Goal: Communication & Community: Answer question/provide support

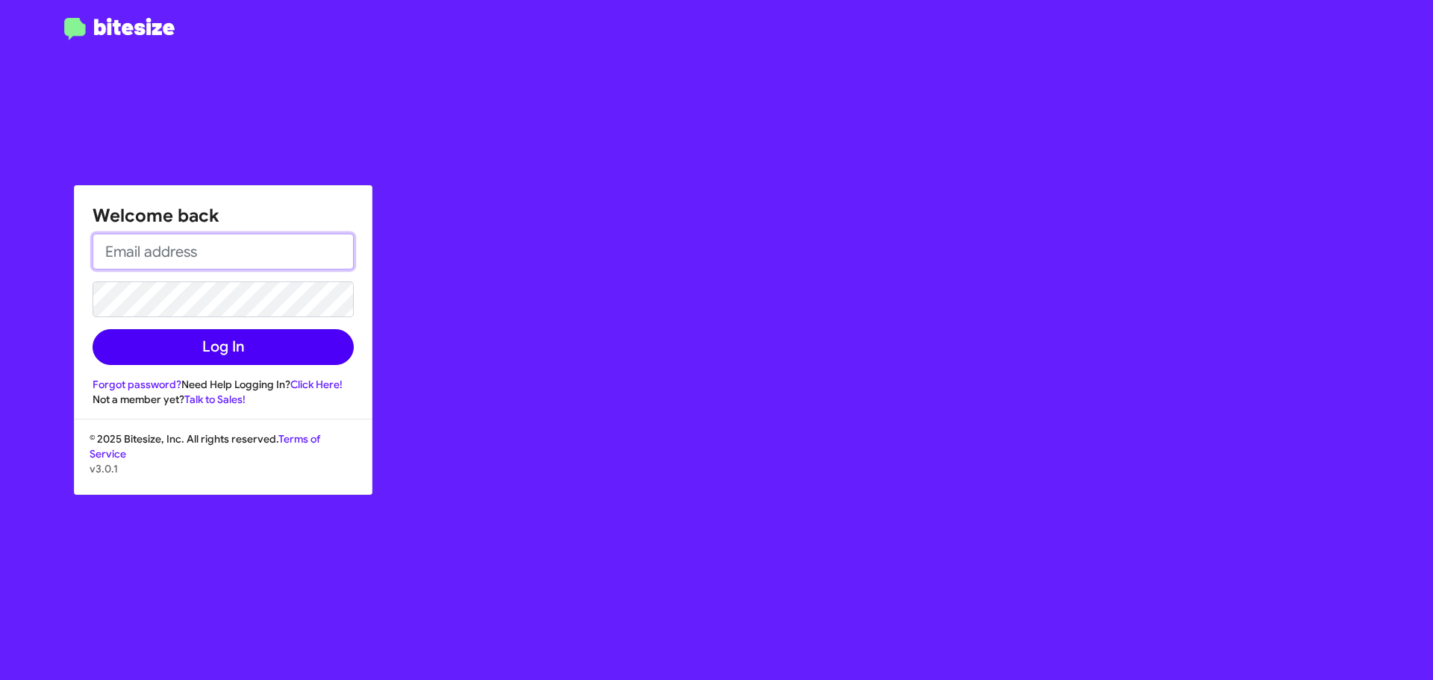
type input "[EMAIL_ADDRESS][PERSON_NAME][DOMAIN_NAME]"
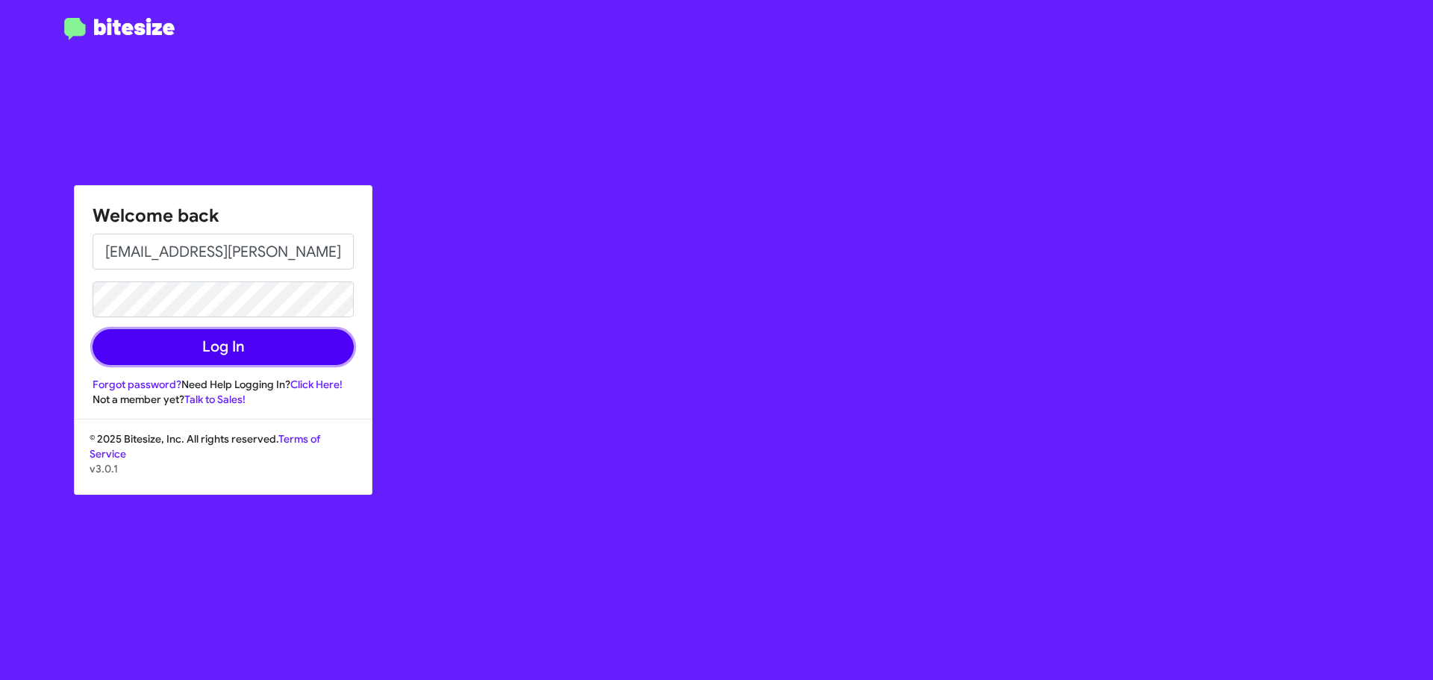
click at [218, 351] on button "Log In" at bounding box center [223, 347] width 261 height 36
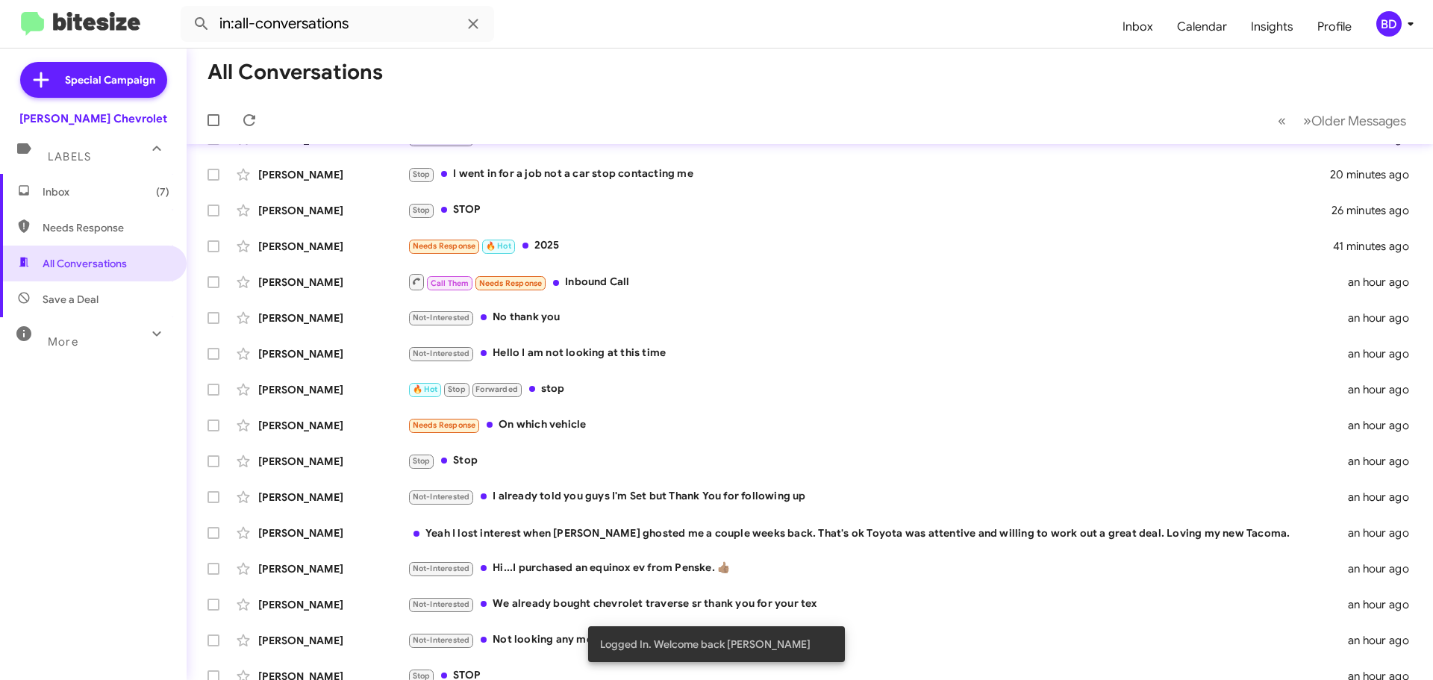
scroll to position [37, 0]
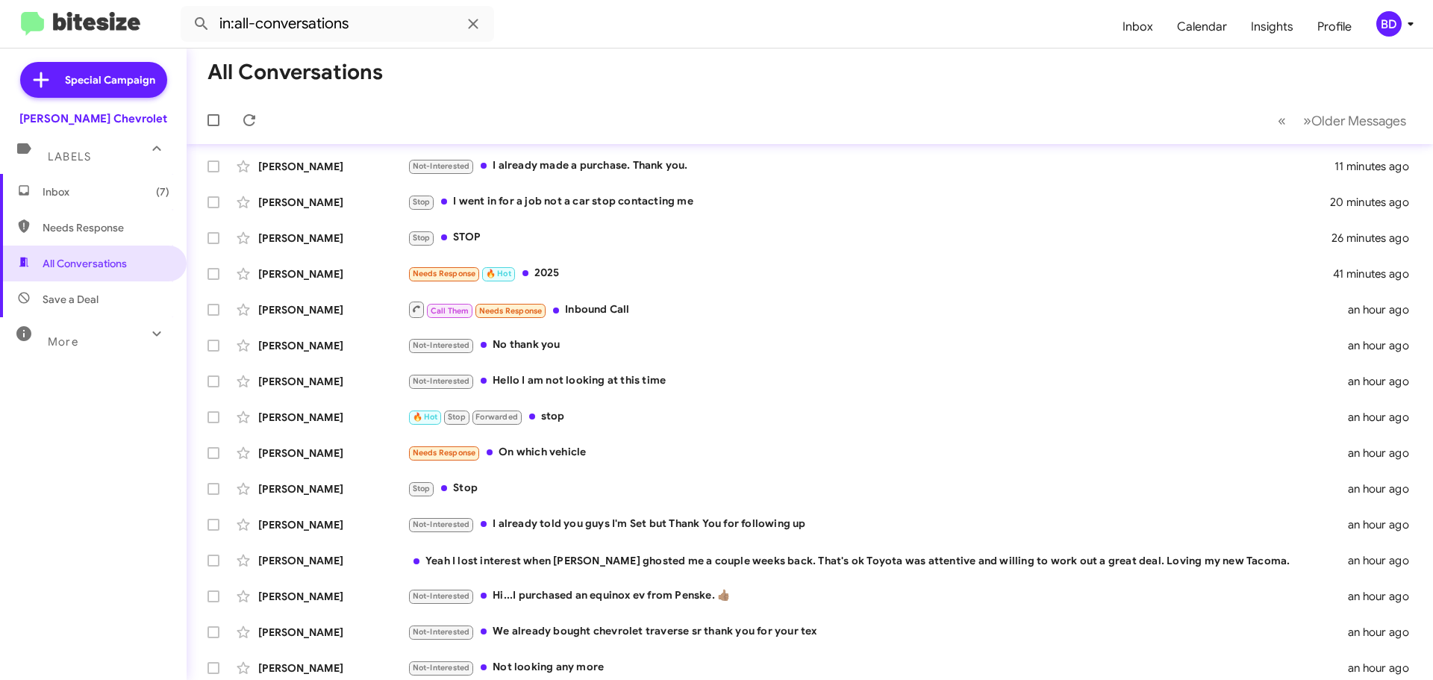
click at [70, 191] on span "Inbox (7)" at bounding box center [106, 191] width 127 height 15
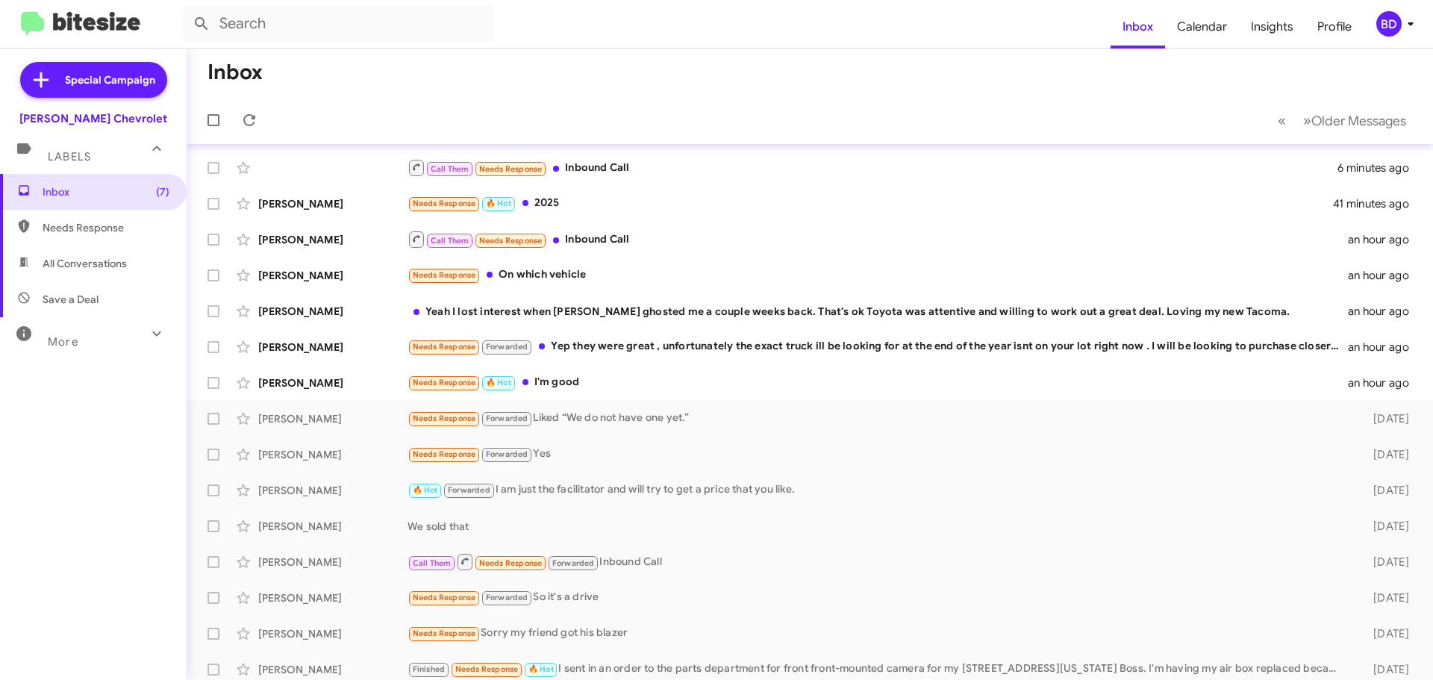
scroll to position [75, 0]
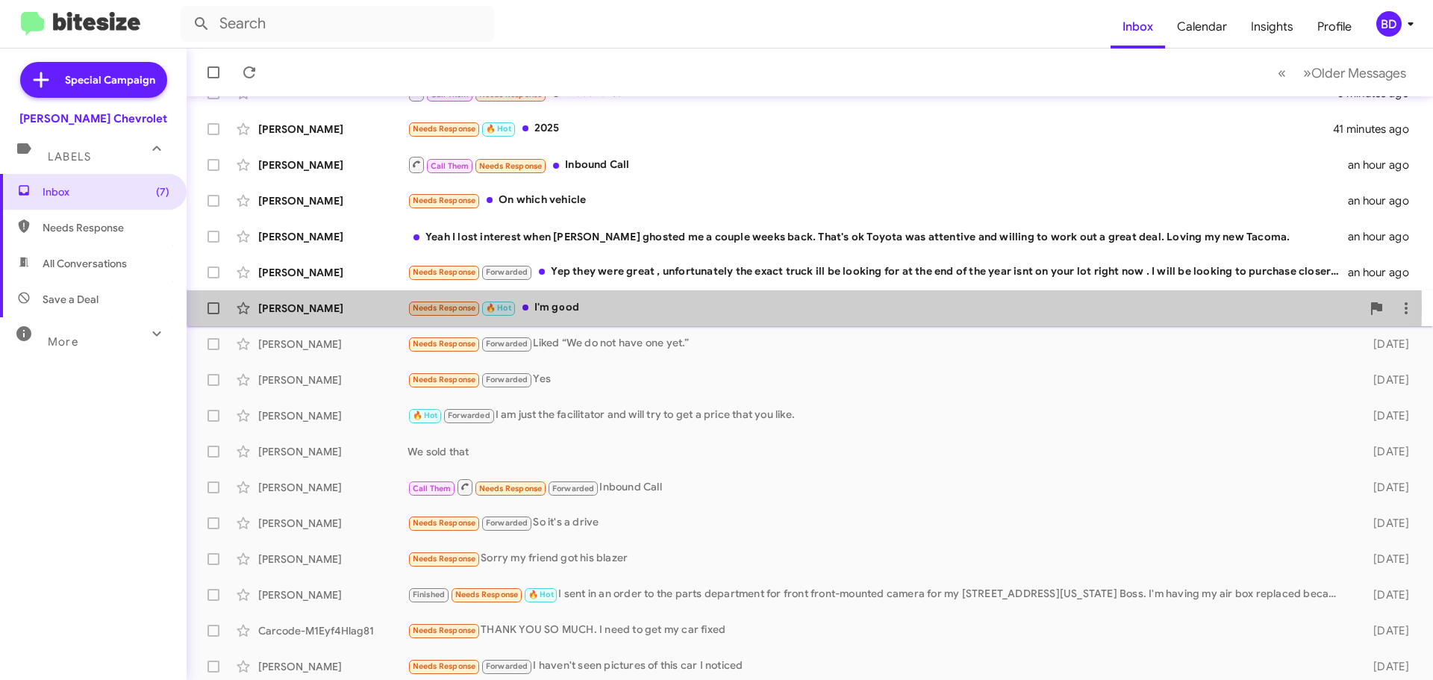
click at [564, 307] on div "Needs Response 🔥 Hot I'm good" at bounding box center [884, 307] width 954 height 17
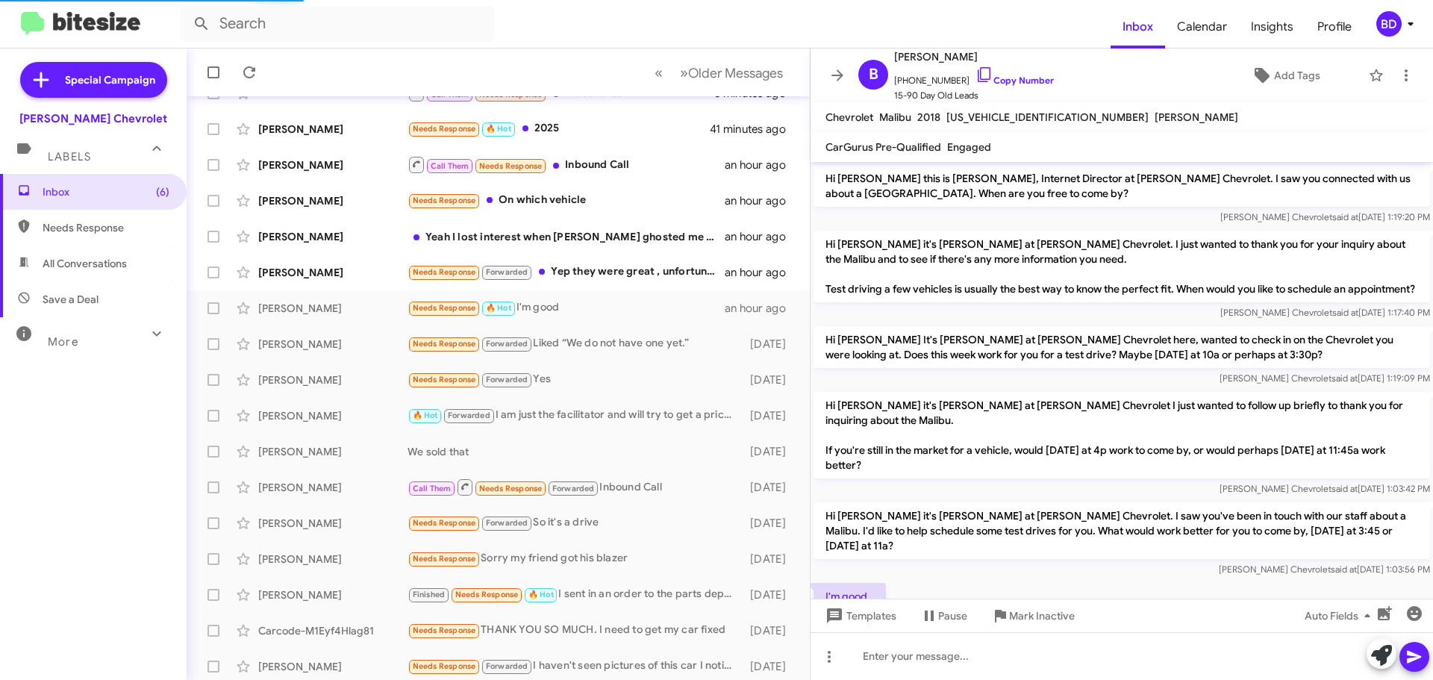
scroll to position [54, 0]
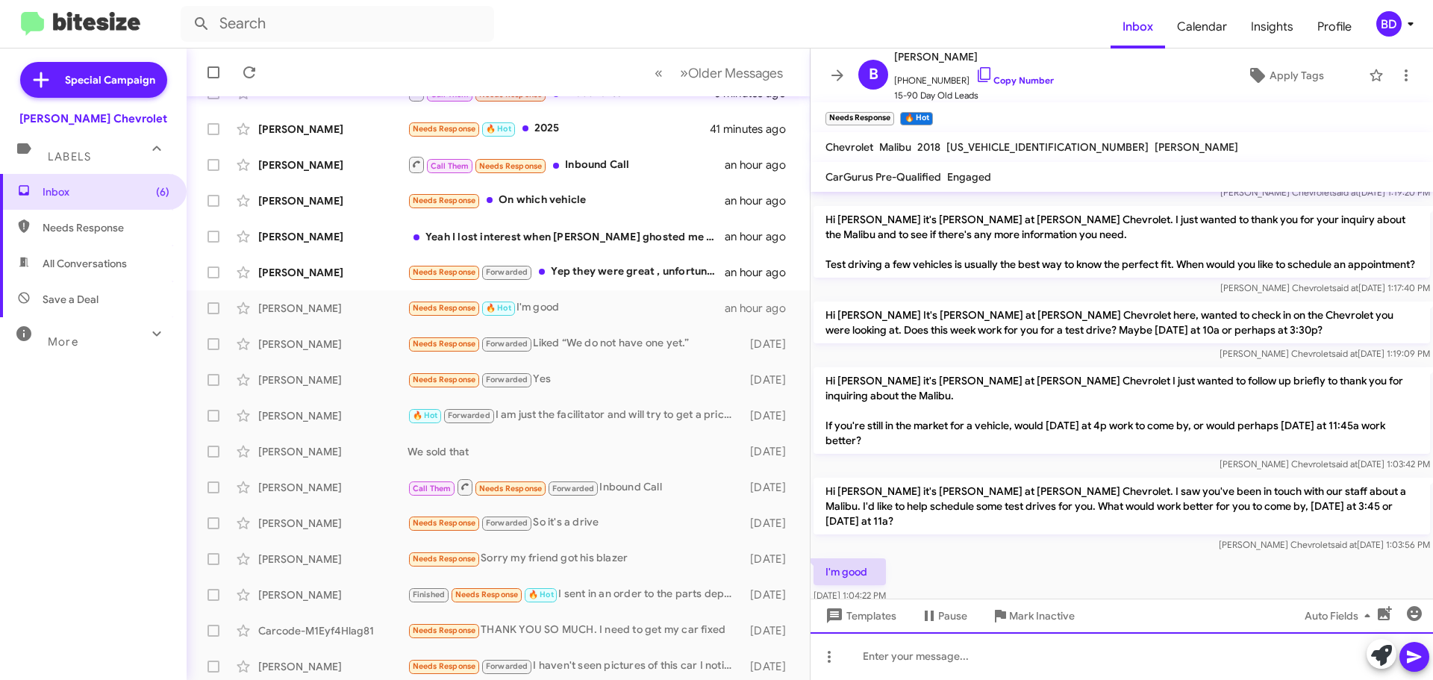
click at [942, 657] on div at bounding box center [1121, 656] width 622 height 48
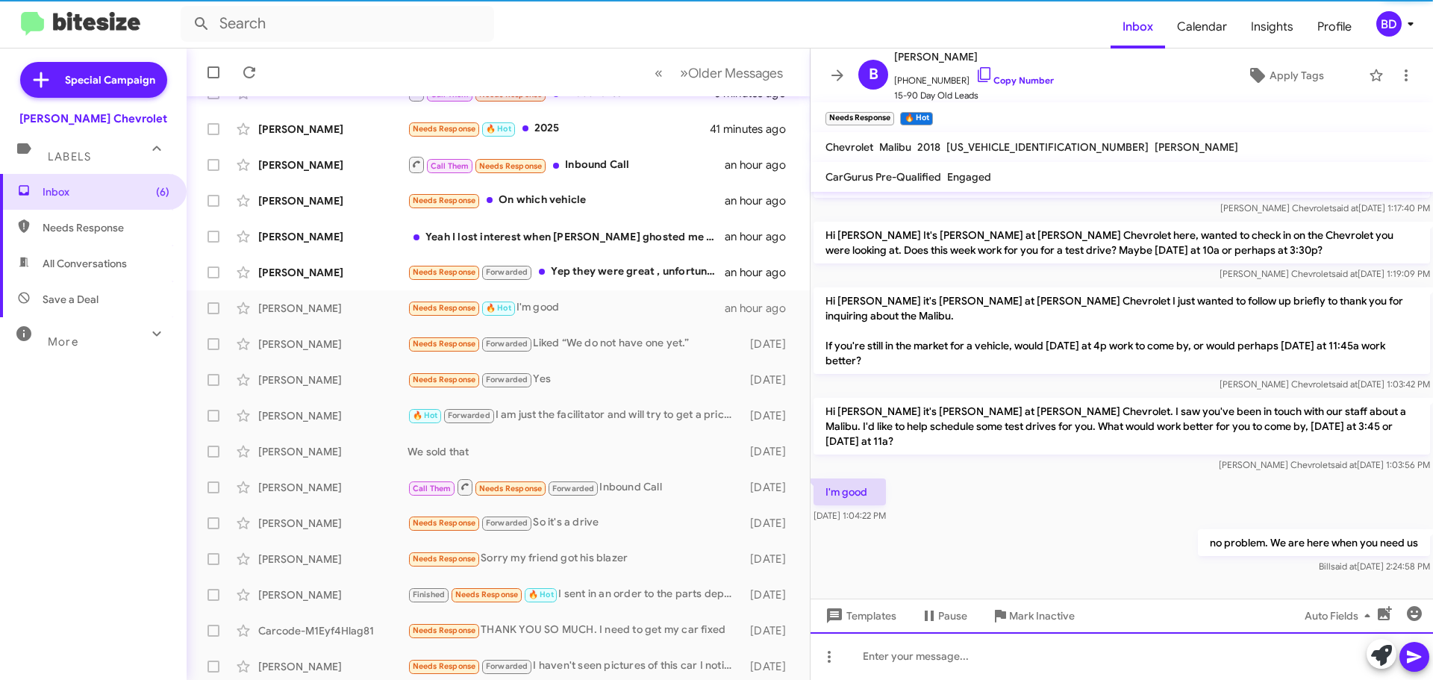
scroll to position [139, 0]
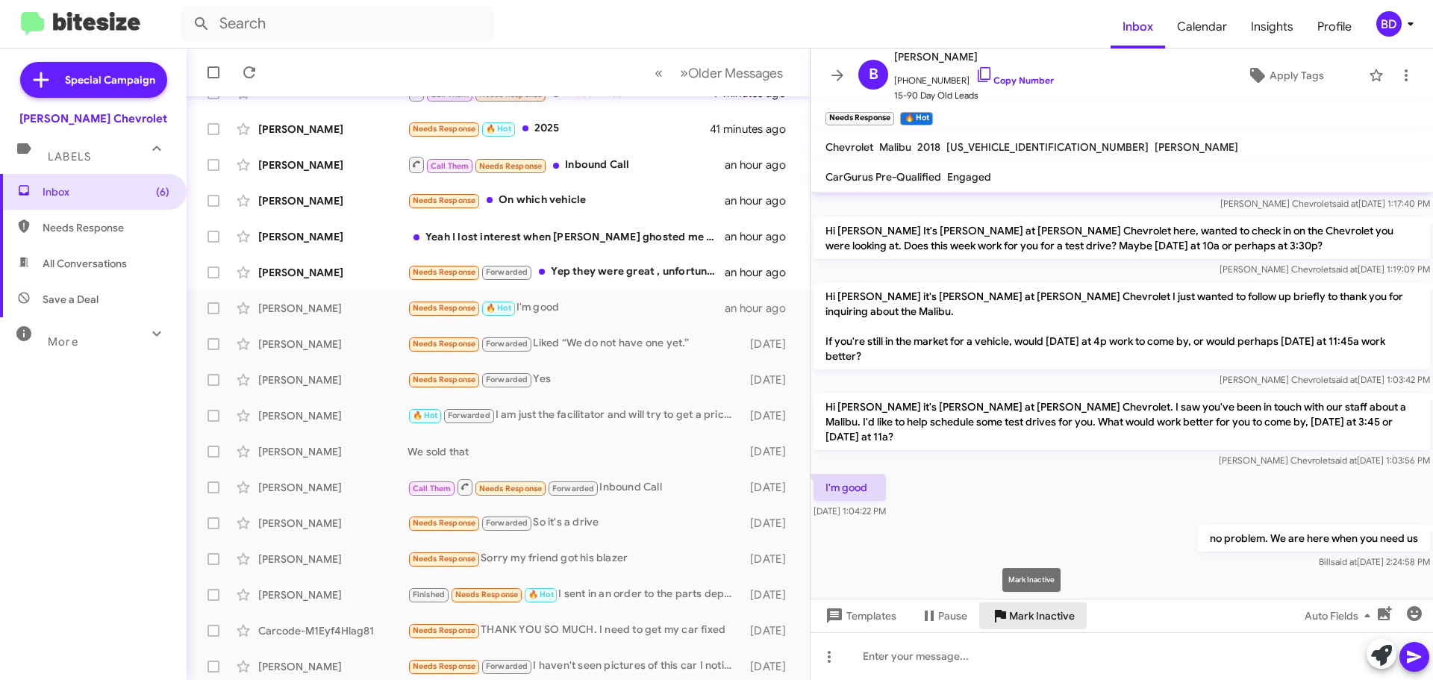
click at [1045, 615] on span "Mark Inactive" at bounding box center [1042, 615] width 66 height 27
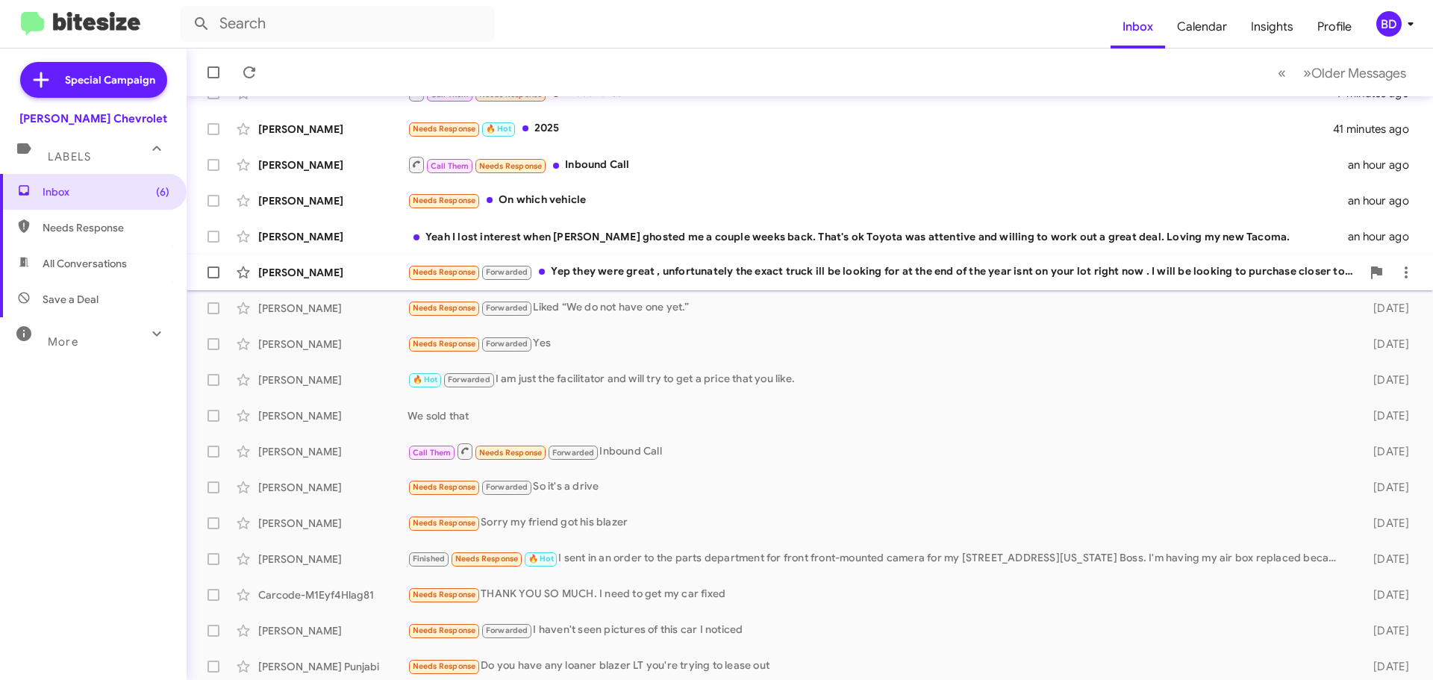
click at [587, 269] on div "Needs Response Forwarded Yep they were great , unfortunately the exact truck il…" at bounding box center [884, 271] width 954 height 17
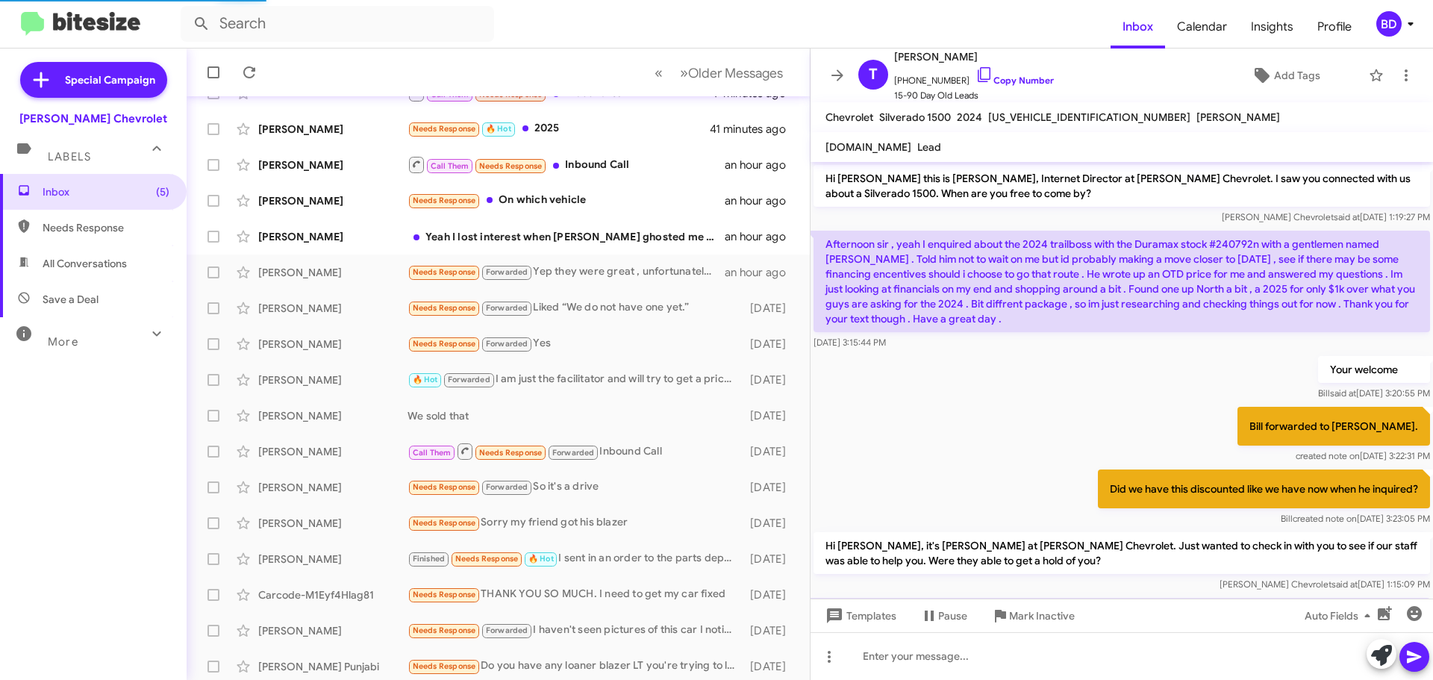
scroll to position [103, 0]
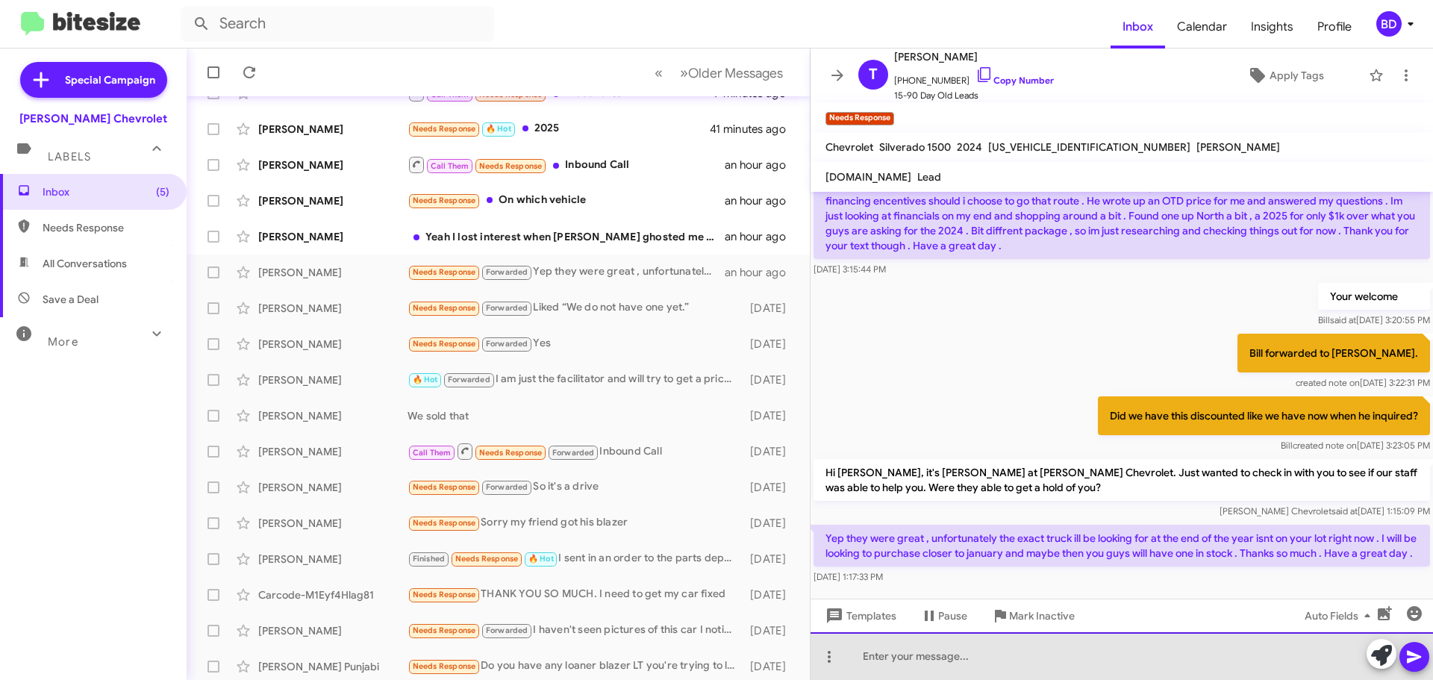
click at [946, 655] on div at bounding box center [1121, 656] width 622 height 48
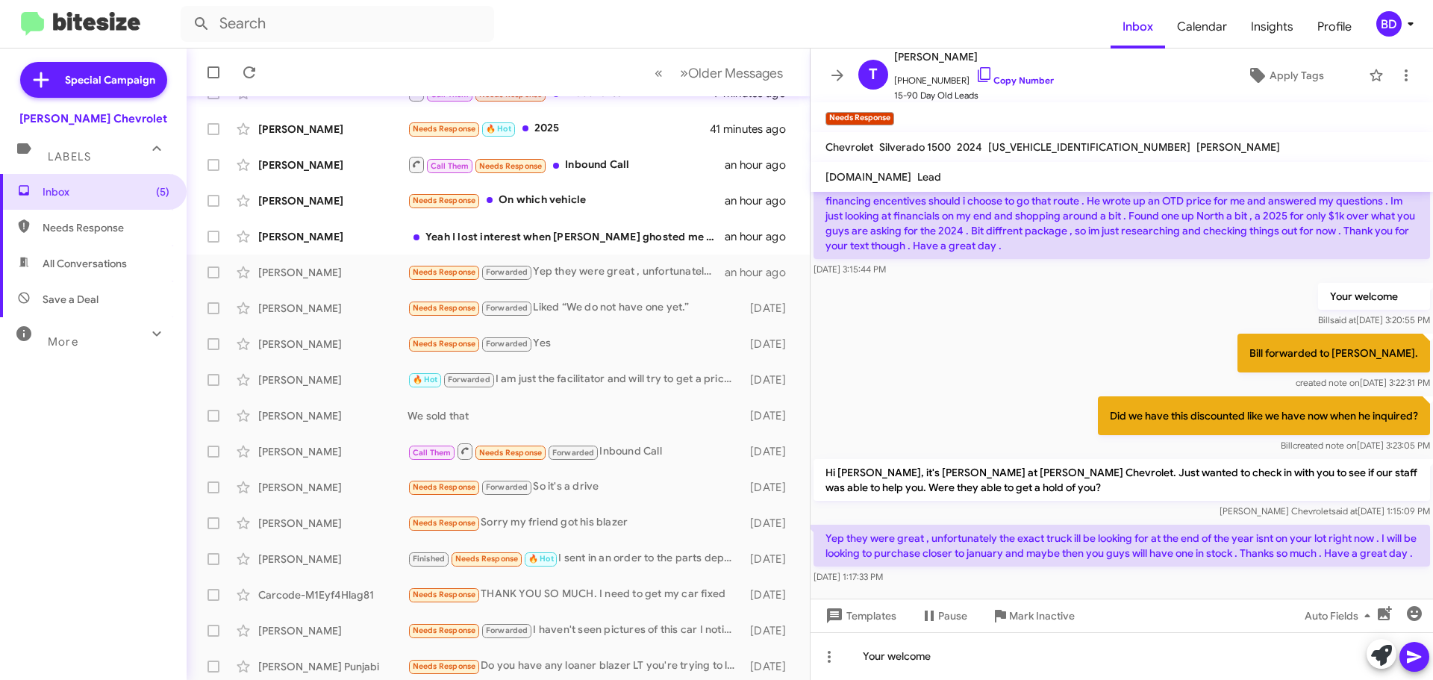
click at [1411, 654] on icon at bounding box center [1413, 657] width 14 height 13
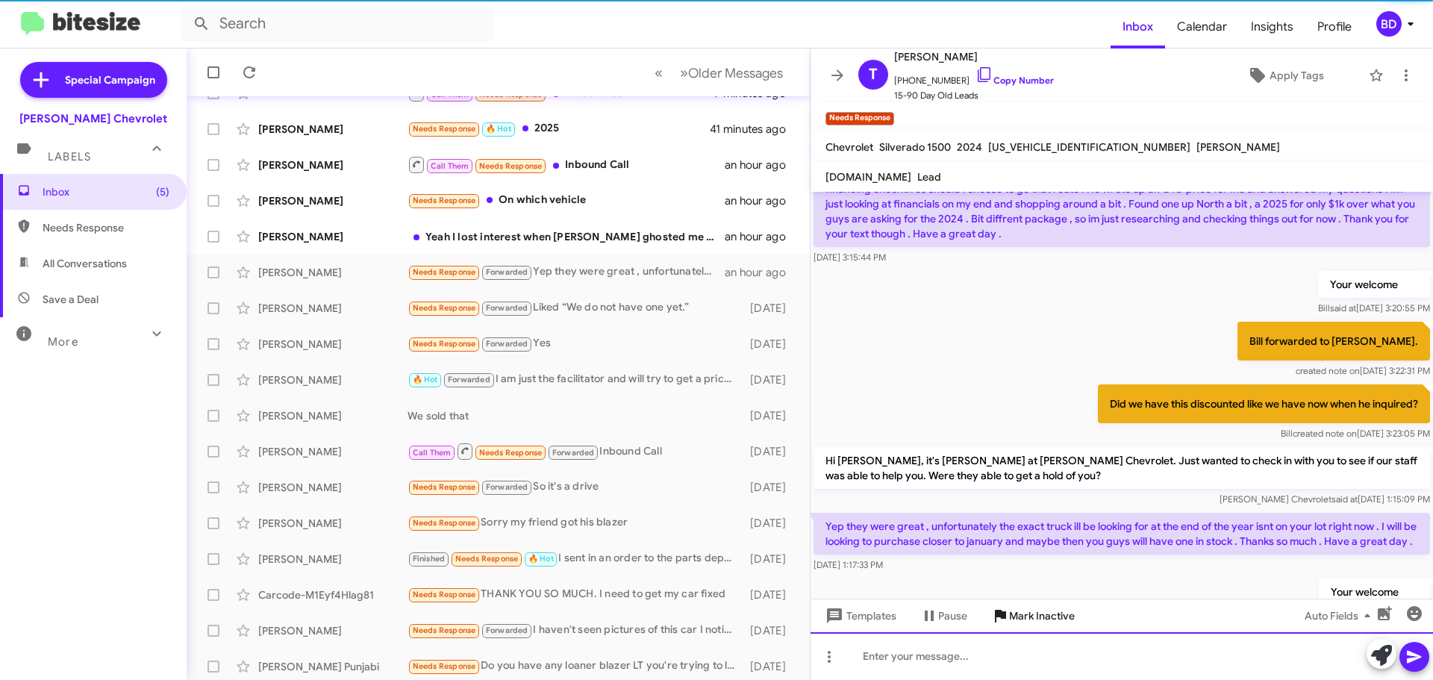
scroll to position [187, 0]
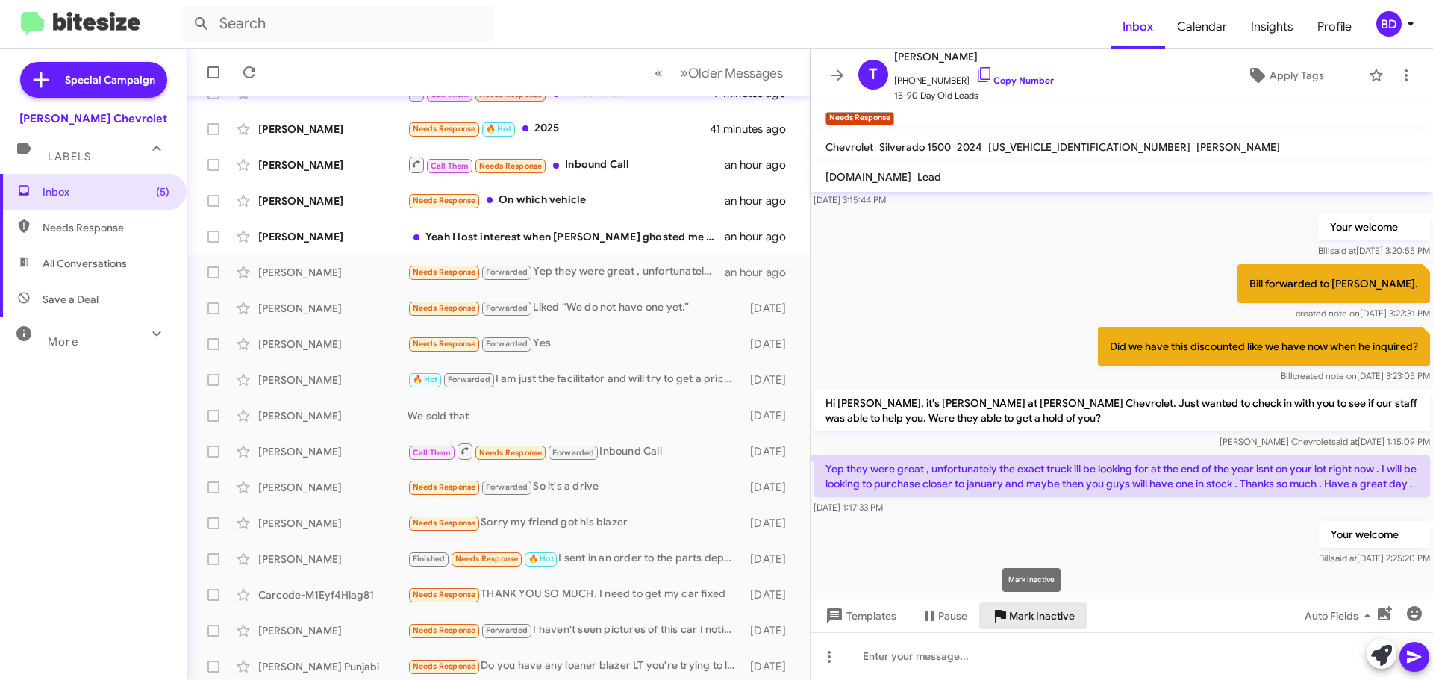
click at [1029, 612] on span "Mark Inactive" at bounding box center [1042, 615] width 66 height 27
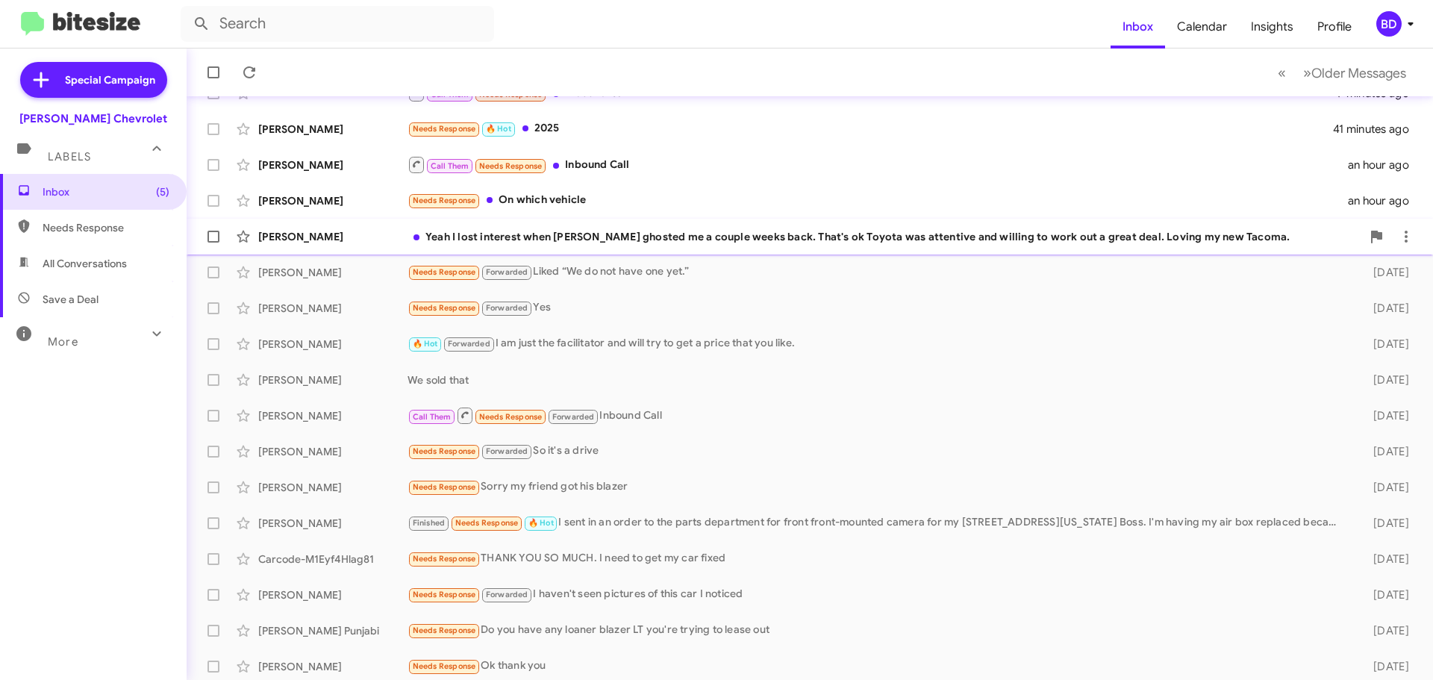
click at [724, 239] on div "Yeah I lost interest when [PERSON_NAME] ghosted me a couple weeks back. That's …" at bounding box center [884, 236] width 954 height 15
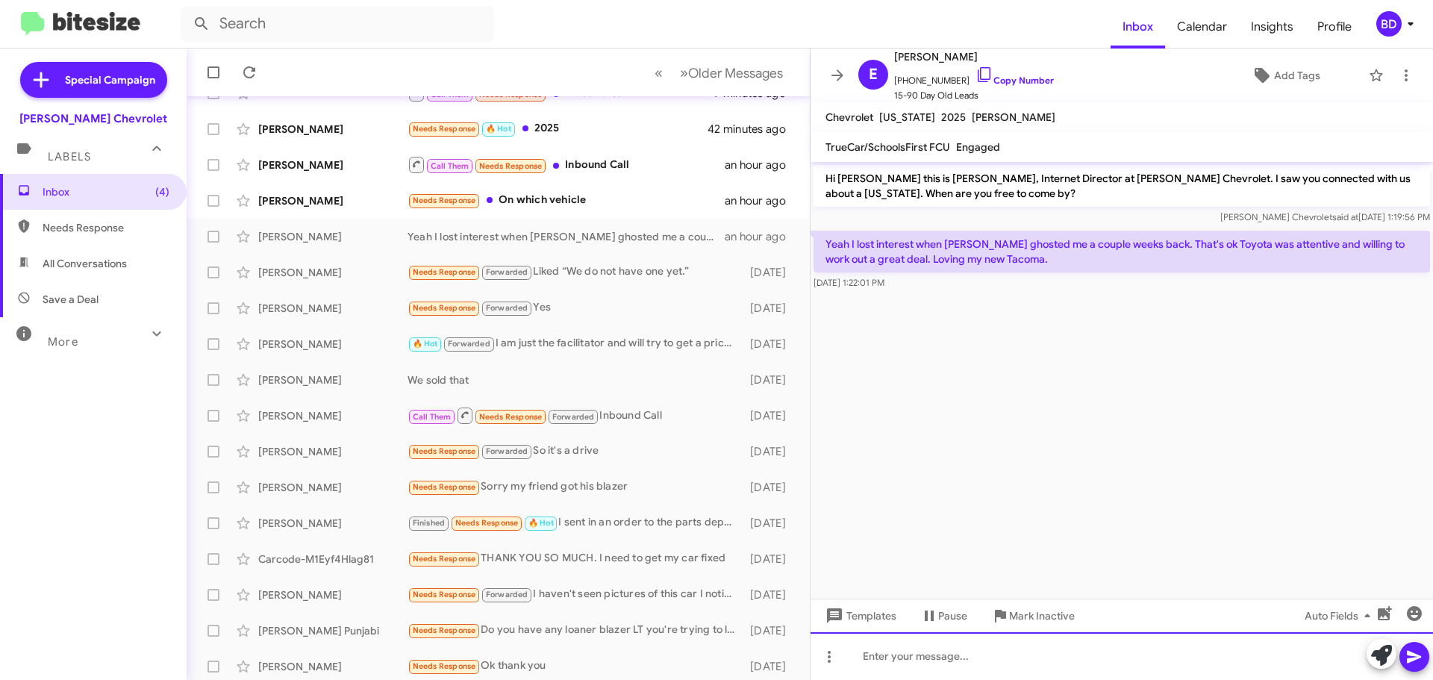
click at [940, 647] on div at bounding box center [1121, 656] width 622 height 48
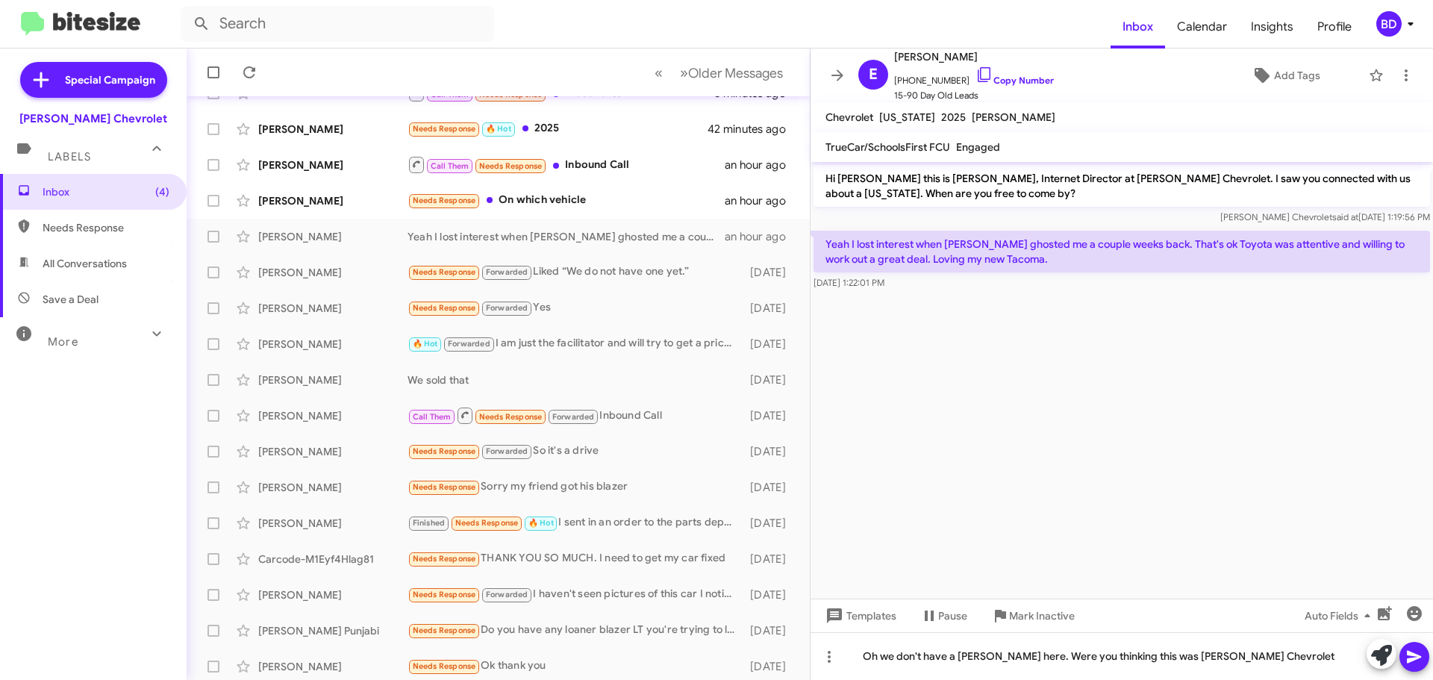
click at [1408, 658] on icon at bounding box center [1413, 657] width 14 height 13
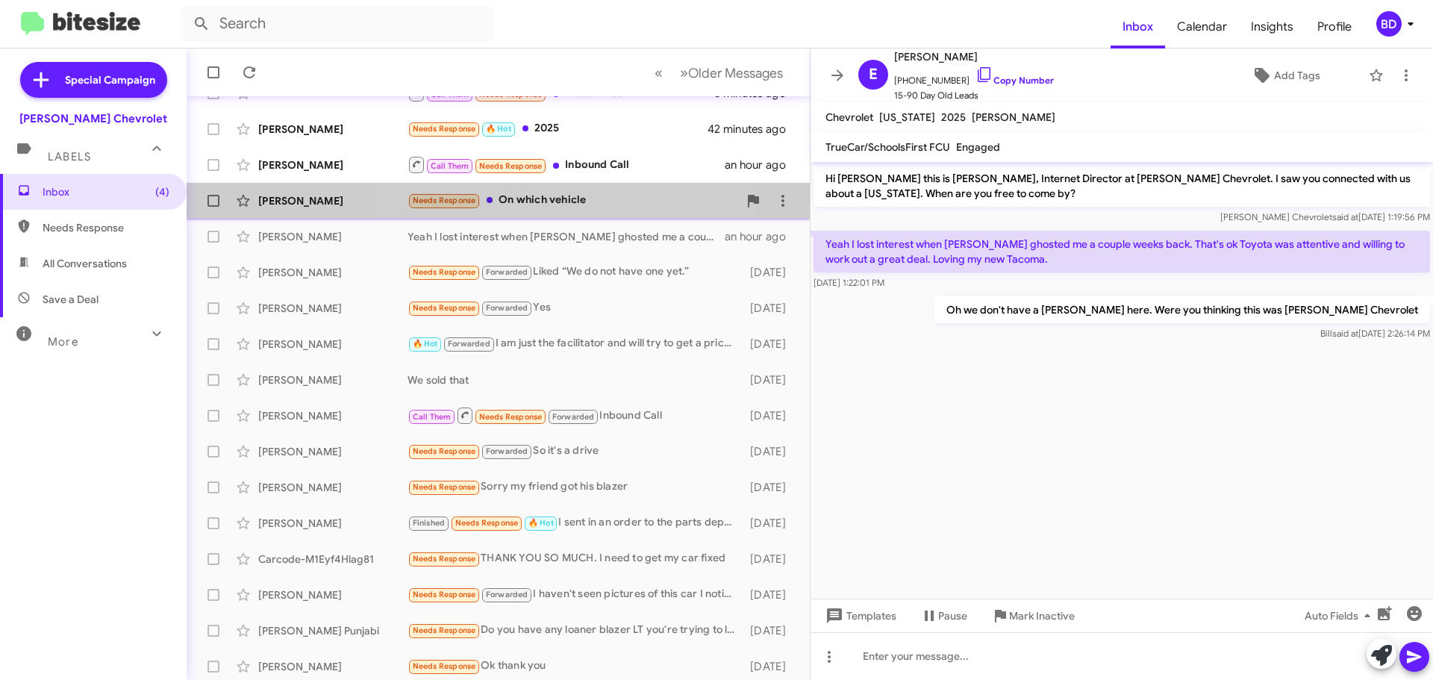
click at [539, 200] on div "Needs Response On which vehicle" at bounding box center [572, 200] width 331 height 17
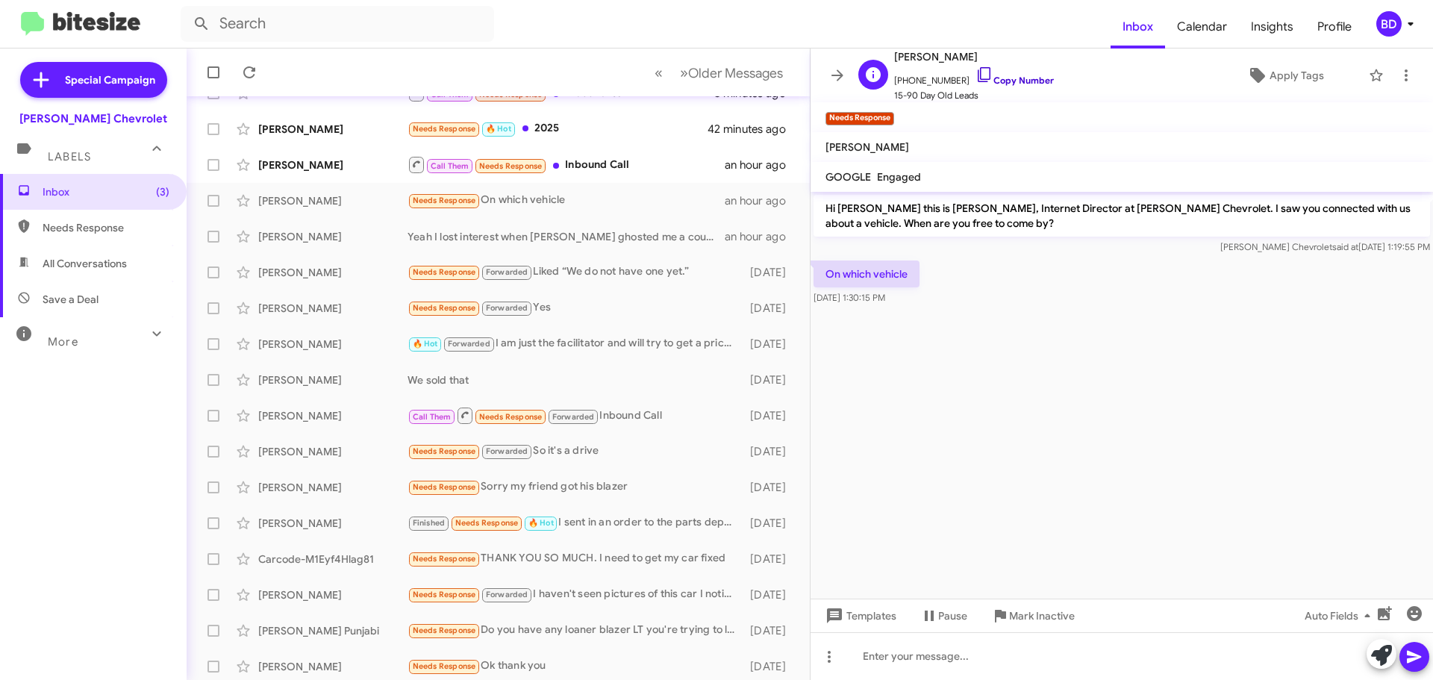
click at [1005, 78] on link "Copy Number" at bounding box center [1014, 80] width 78 height 11
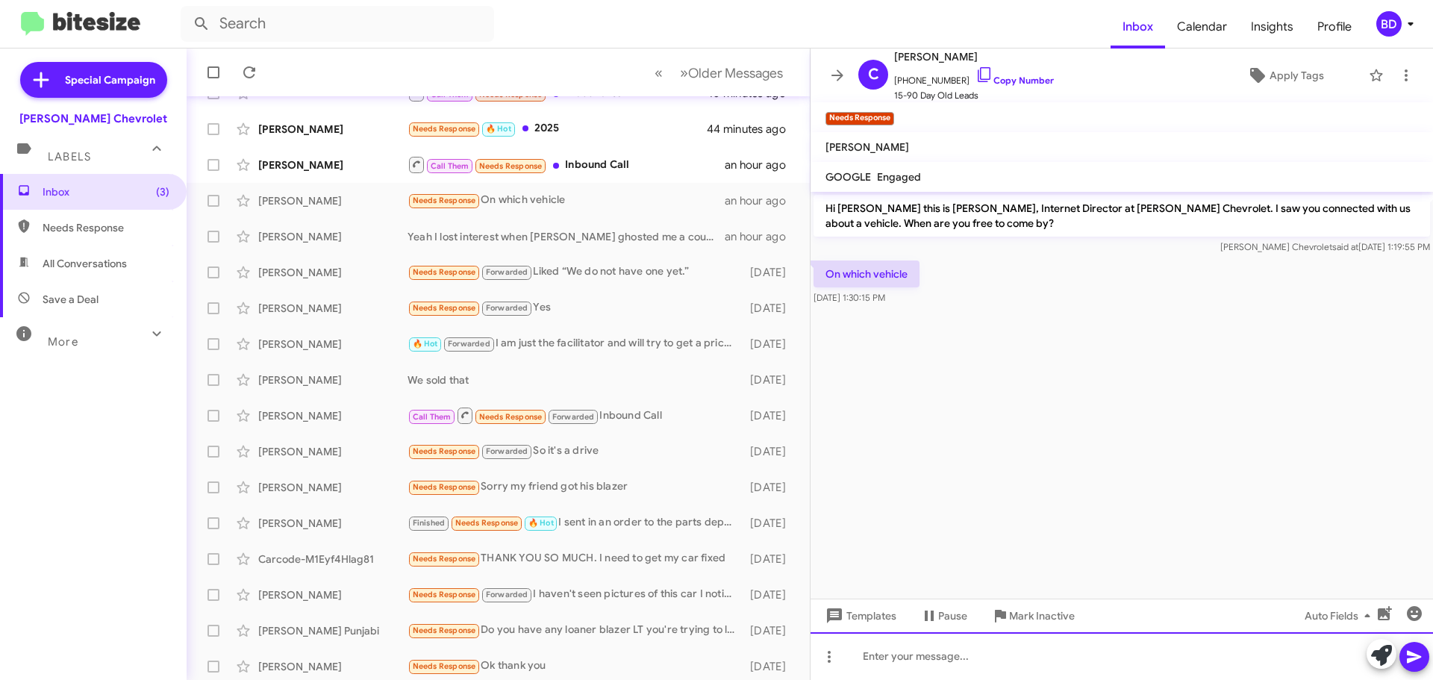
click at [901, 657] on div at bounding box center [1121, 656] width 622 height 48
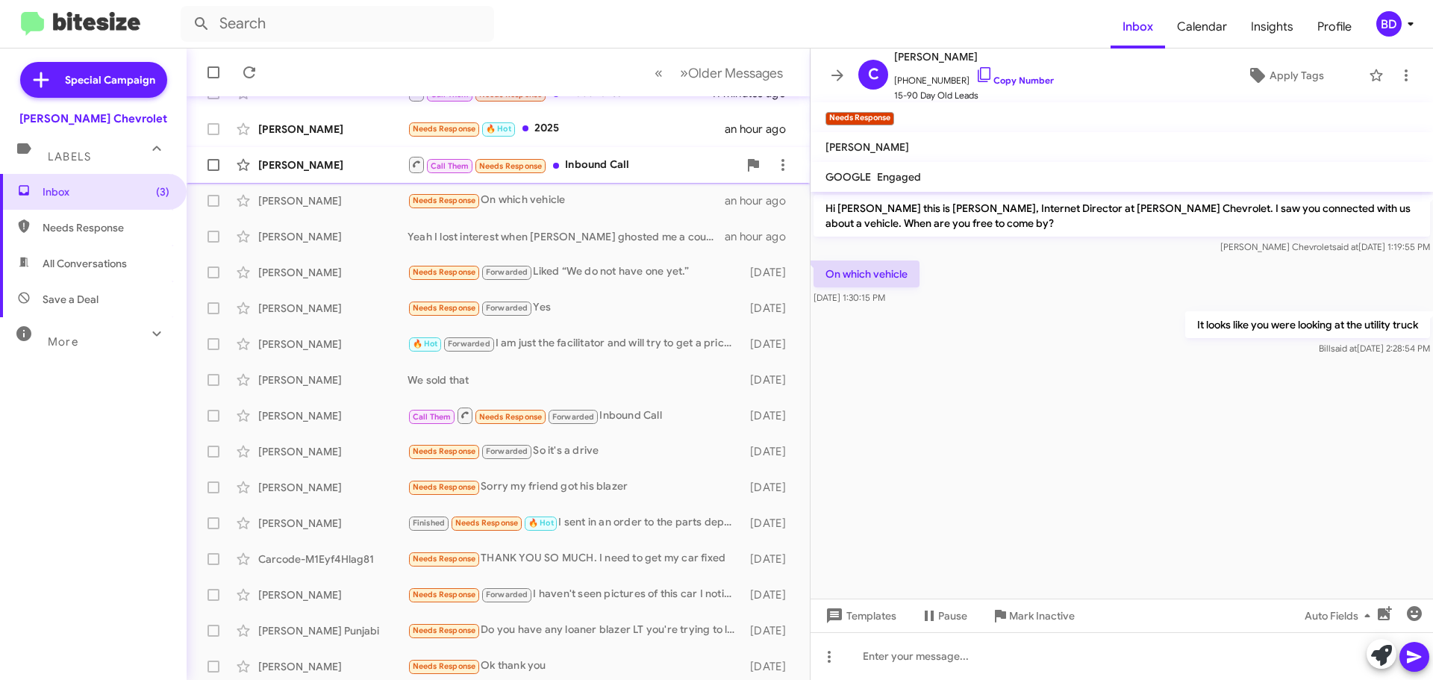
click at [587, 160] on div "Call Them Needs Response Inbound Call" at bounding box center [572, 164] width 331 height 19
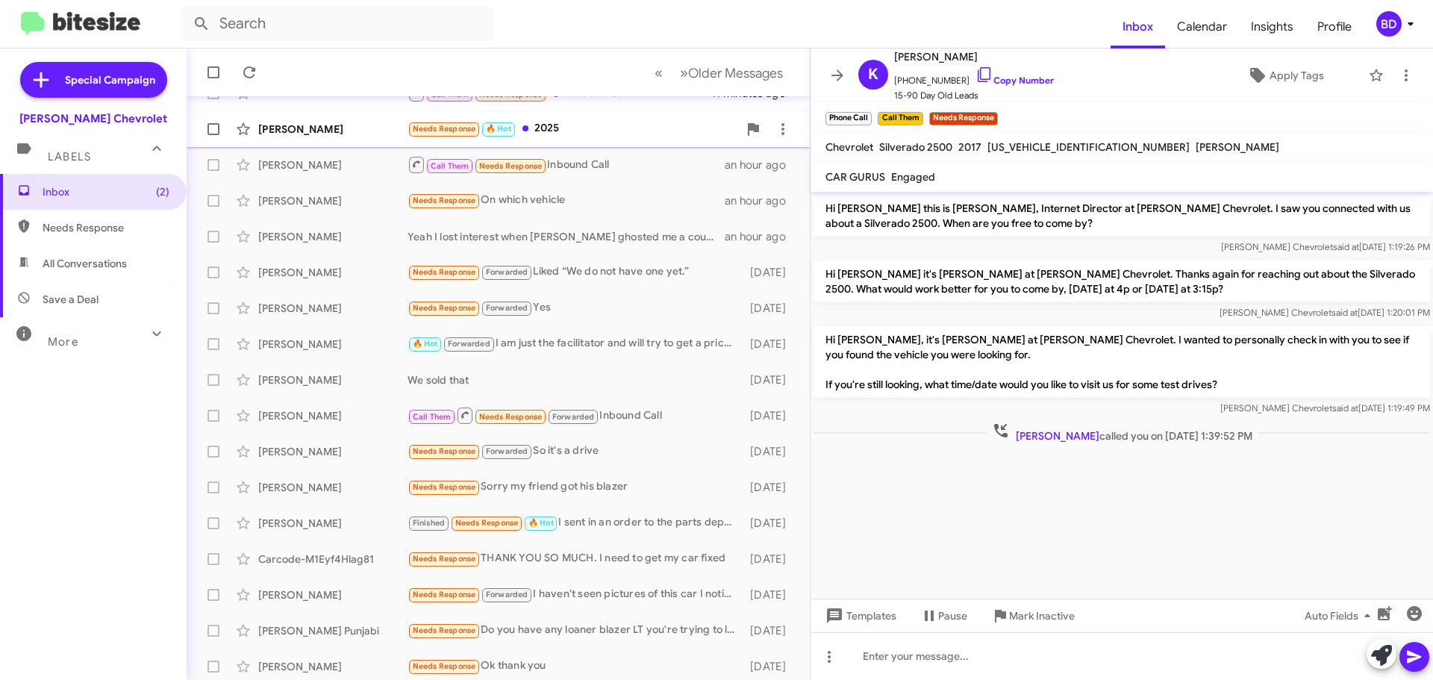
click at [583, 128] on div "Needs Response 🔥 Hot 2025" at bounding box center [572, 128] width 331 height 17
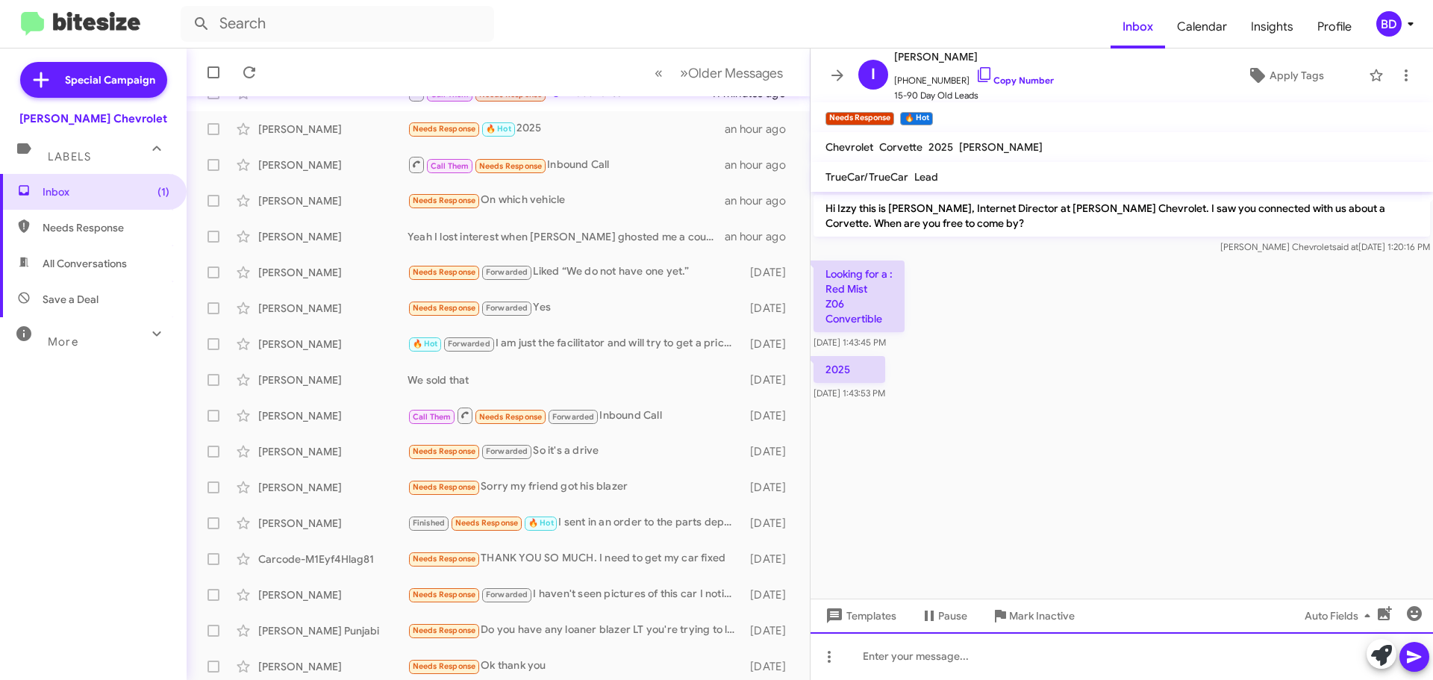
click at [923, 654] on div at bounding box center [1121, 656] width 622 height 48
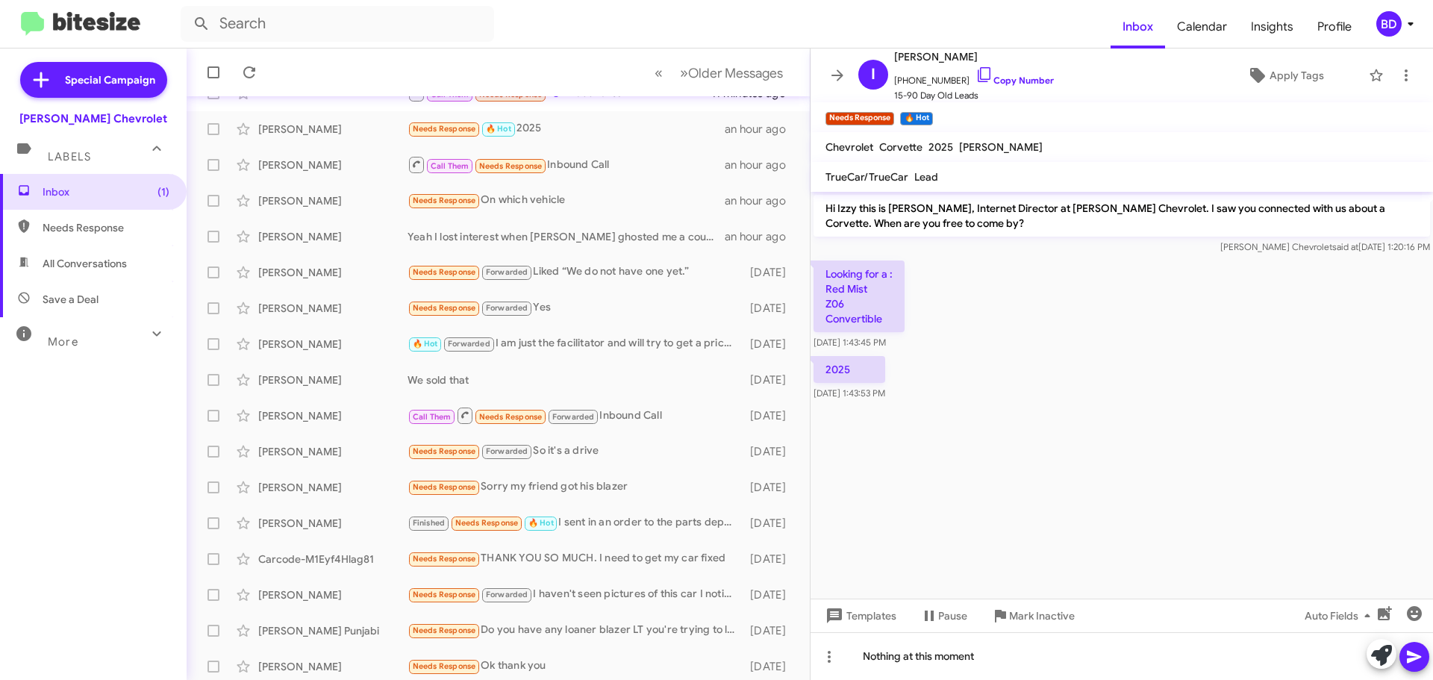
click at [1406, 651] on icon at bounding box center [1414, 657] width 18 height 18
click at [86, 193] on span "Inbox (1)" at bounding box center [106, 191] width 127 height 15
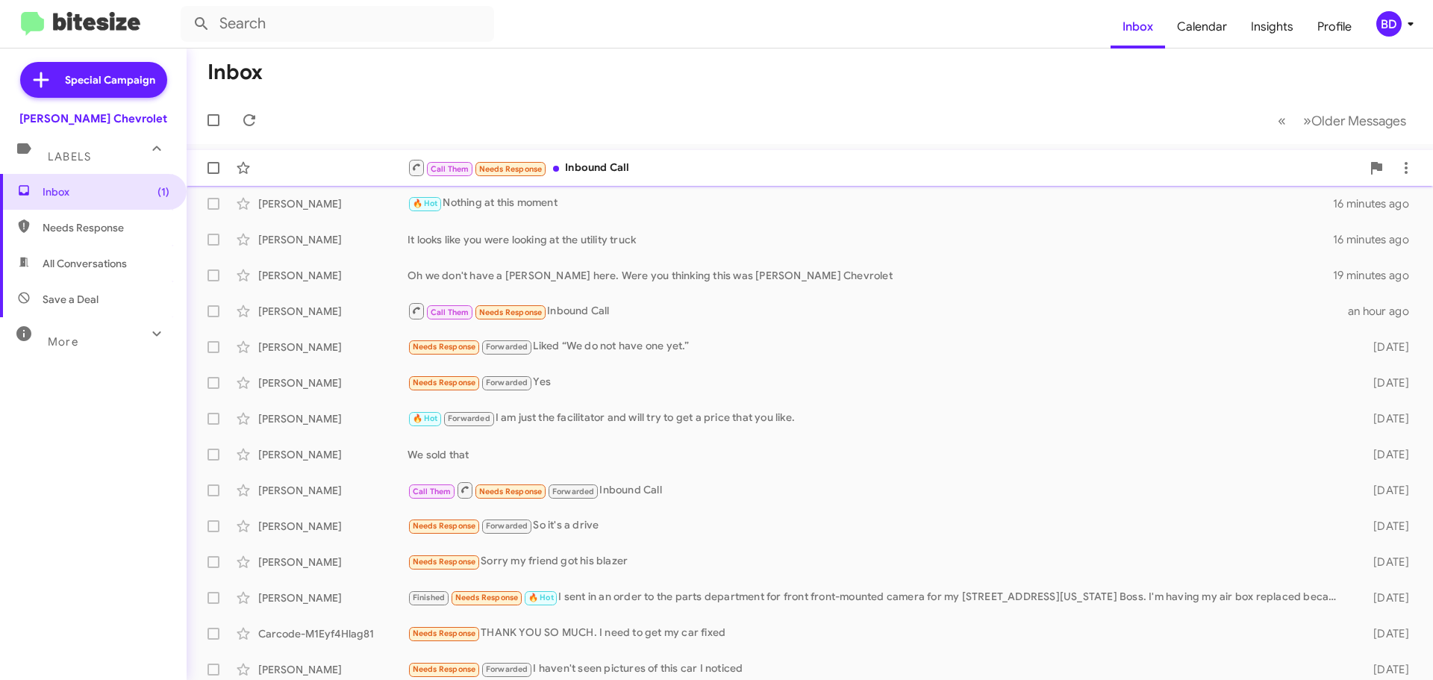
click at [607, 167] on div "Call Them Needs Response Inbound Call" at bounding box center [884, 167] width 954 height 19
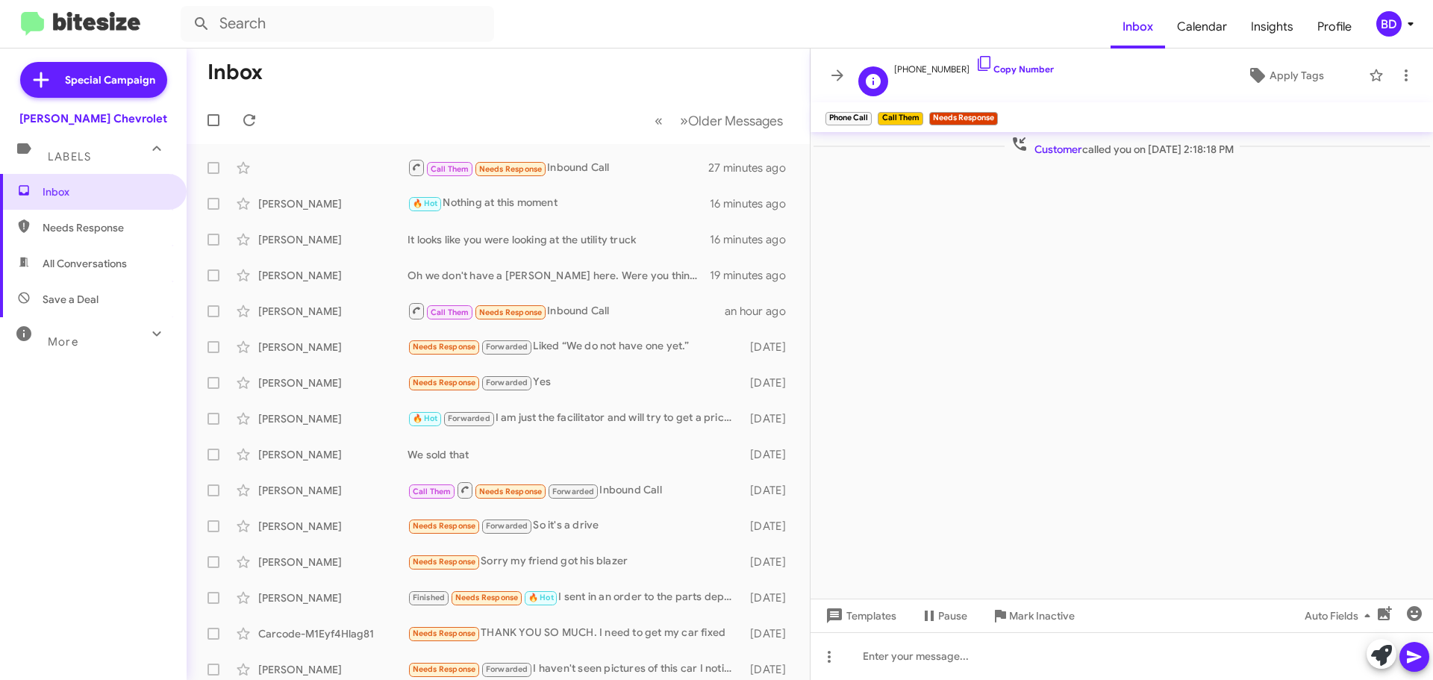
click at [1004, 63] on span "[PHONE_NUMBER] Copy Number" at bounding box center [974, 65] width 160 height 22
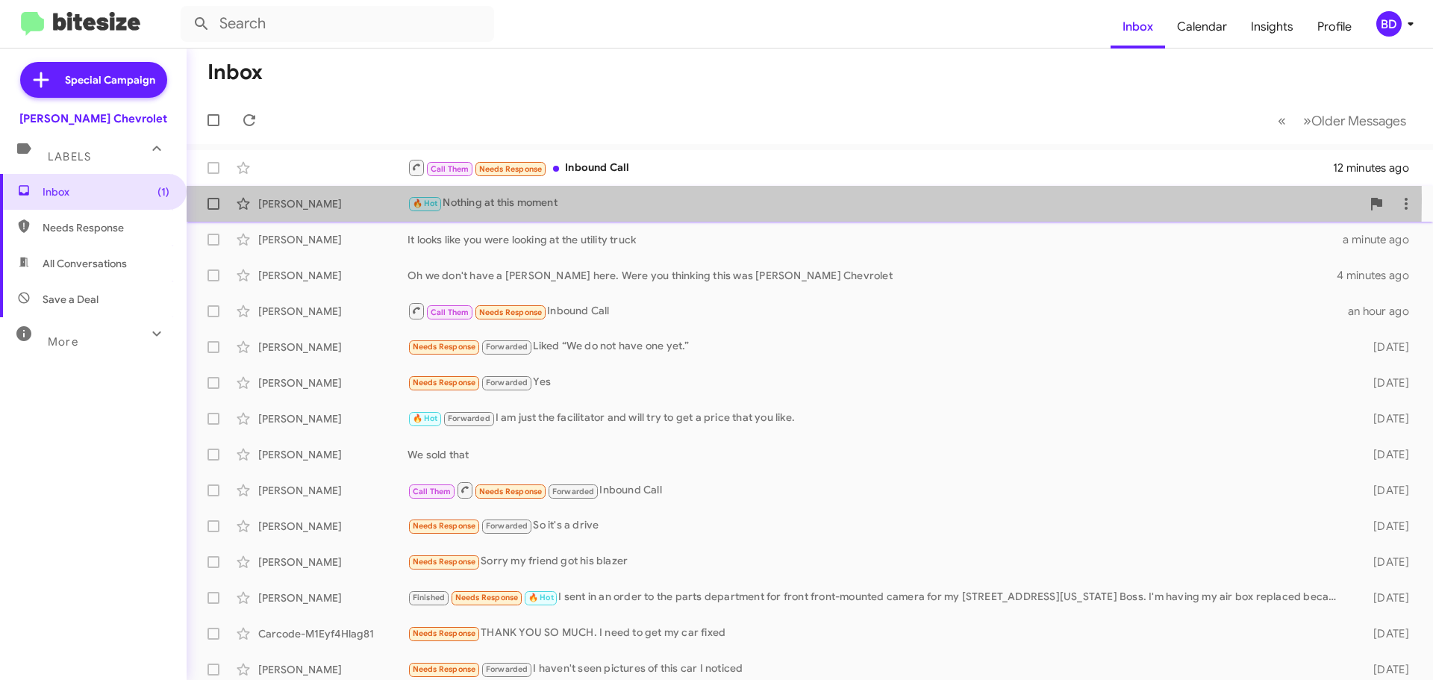
click at [517, 198] on div "🔥 Hot Nothing at this moment" at bounding box center [884, 203] width 954 height 17
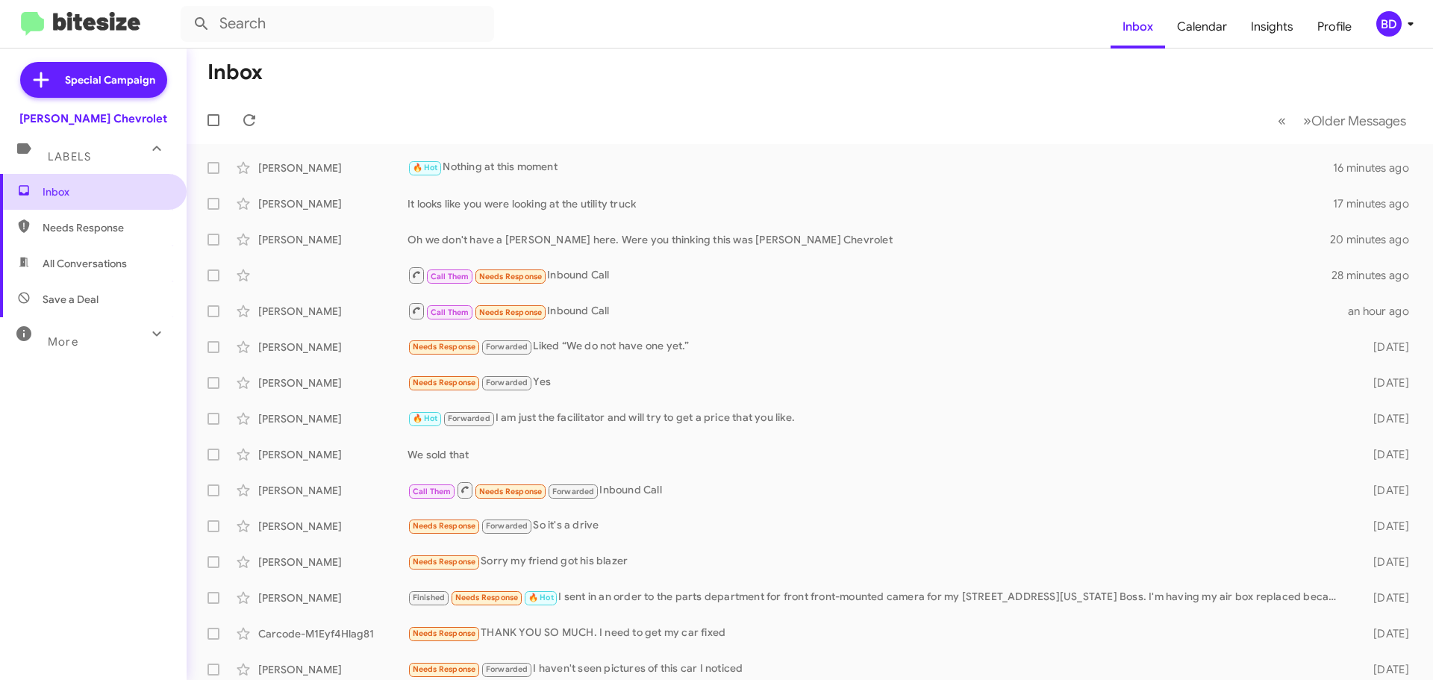
click at [65, 190] on span "Inbox" at bounding box center [106, 191] width 127 height 15
click at [677, 274] on div "Call Them Needs Response Inbound Call" at bounding box center [884, 275] width 954 height 19
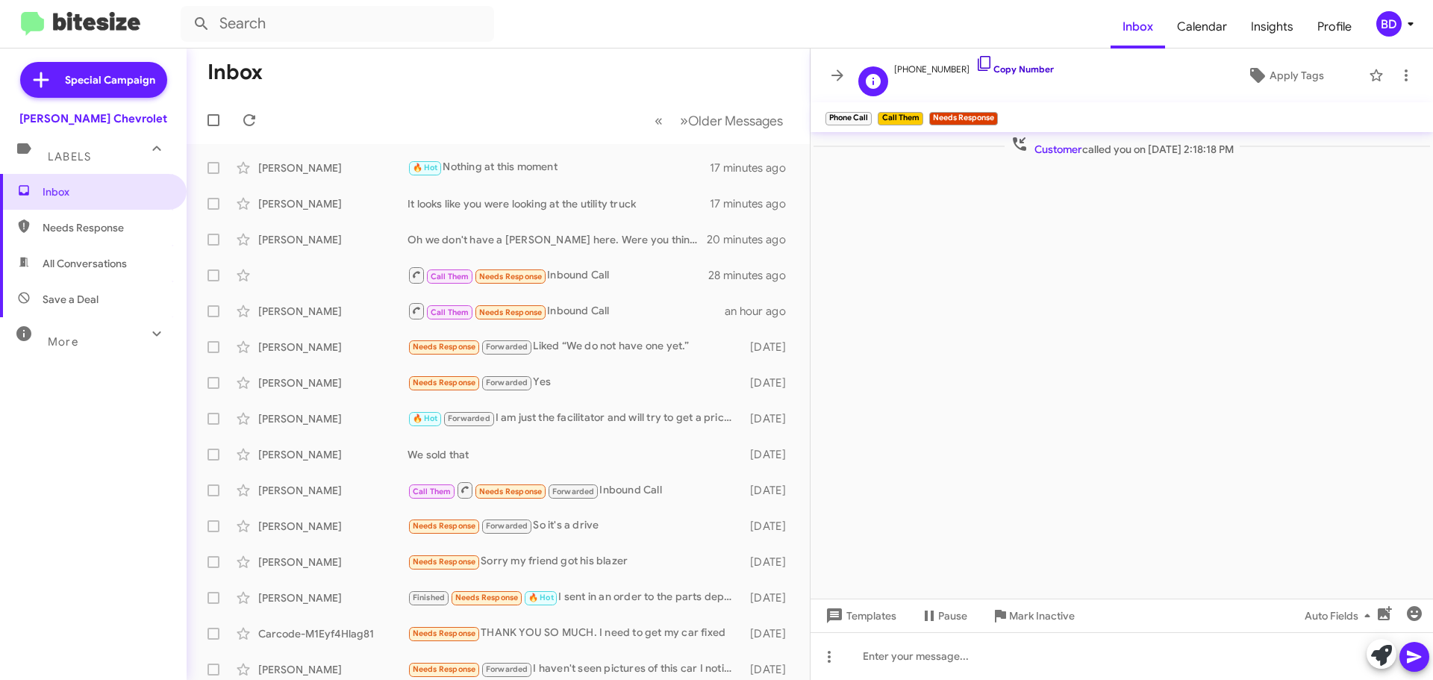
click at [1001, 74] on link "Copy Number" at bounding box center [1014, 68] width 78 height 11
click at [78, 186] on span "Inbox" at bounding box center [106, 191] width 127 height 15
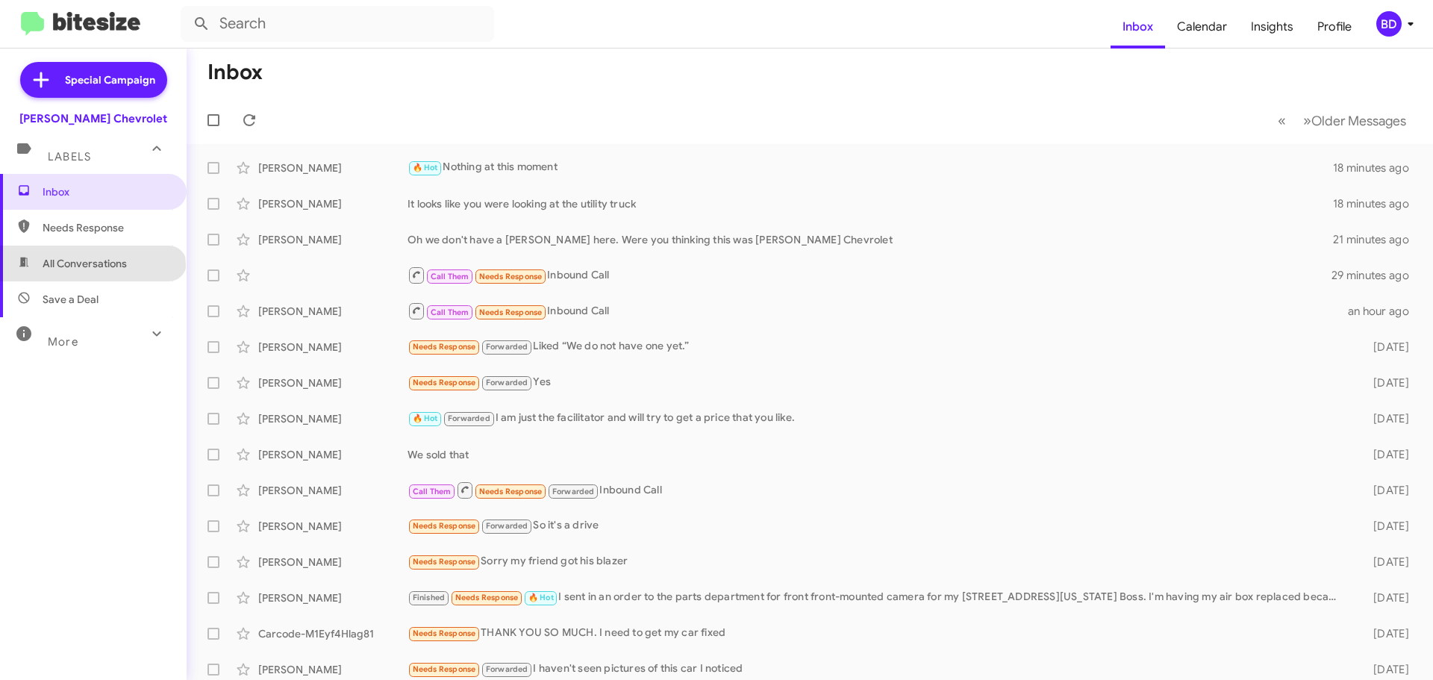
click at [92, 266] on span "All Conversations" at bounding box center [85, 263] width 84 height 15
type input "in:all-conversations"
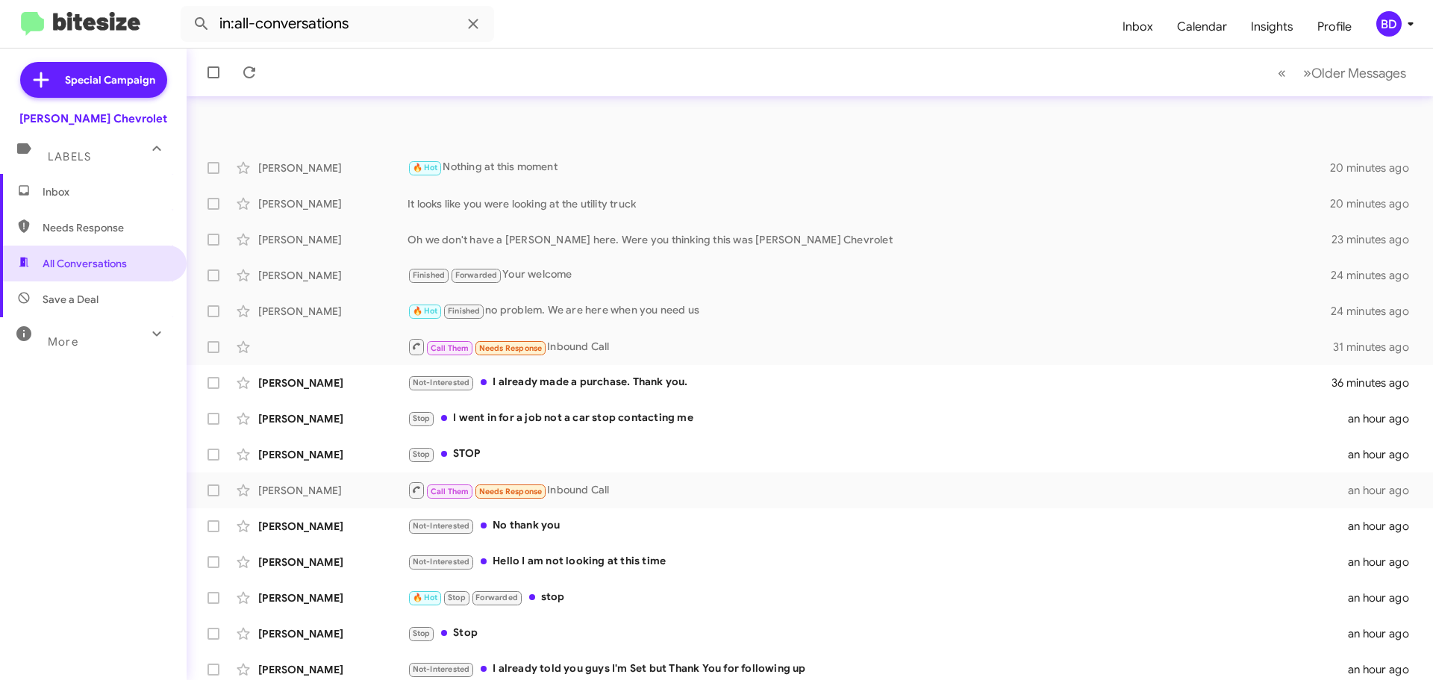
scroll to position [187, 0]
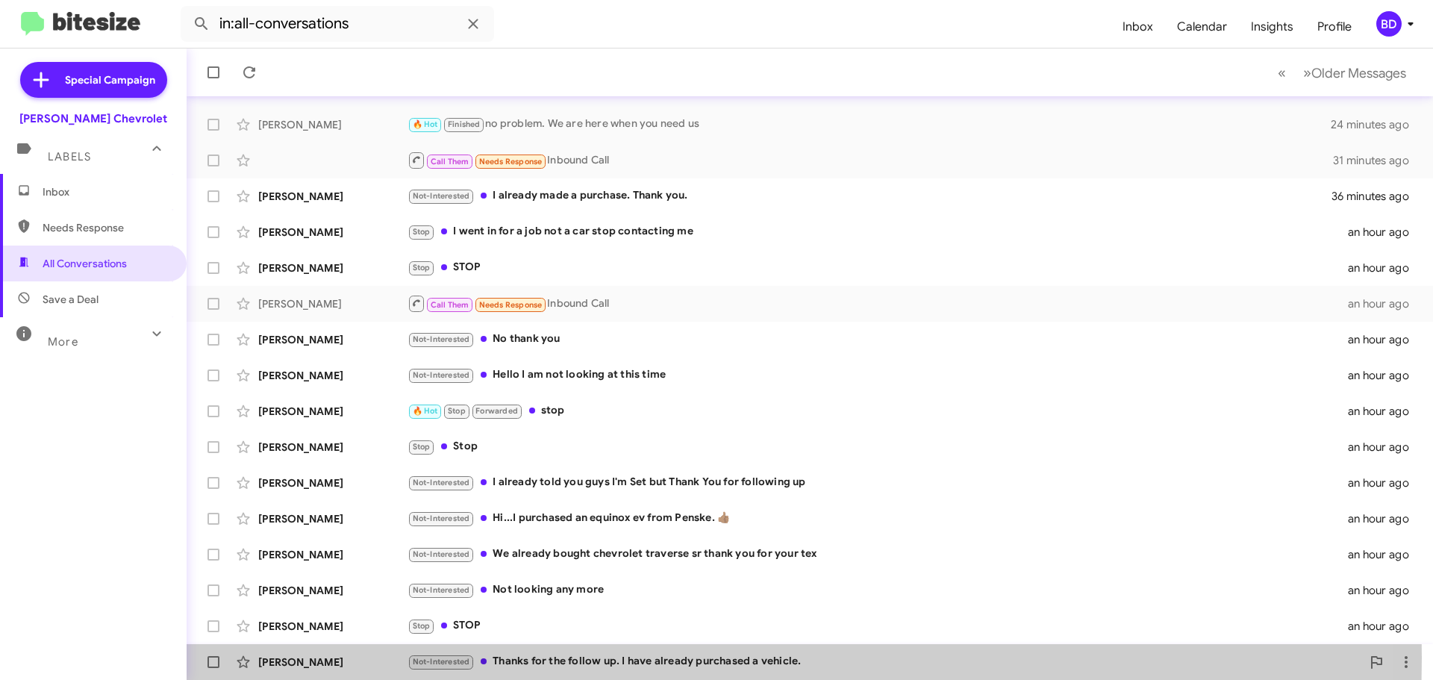
click at [554, 657] on div "Not-Interested Thanks for the follow up. I have already purchased a vehicle." at bounding box center [884, 661] width 954 height 17
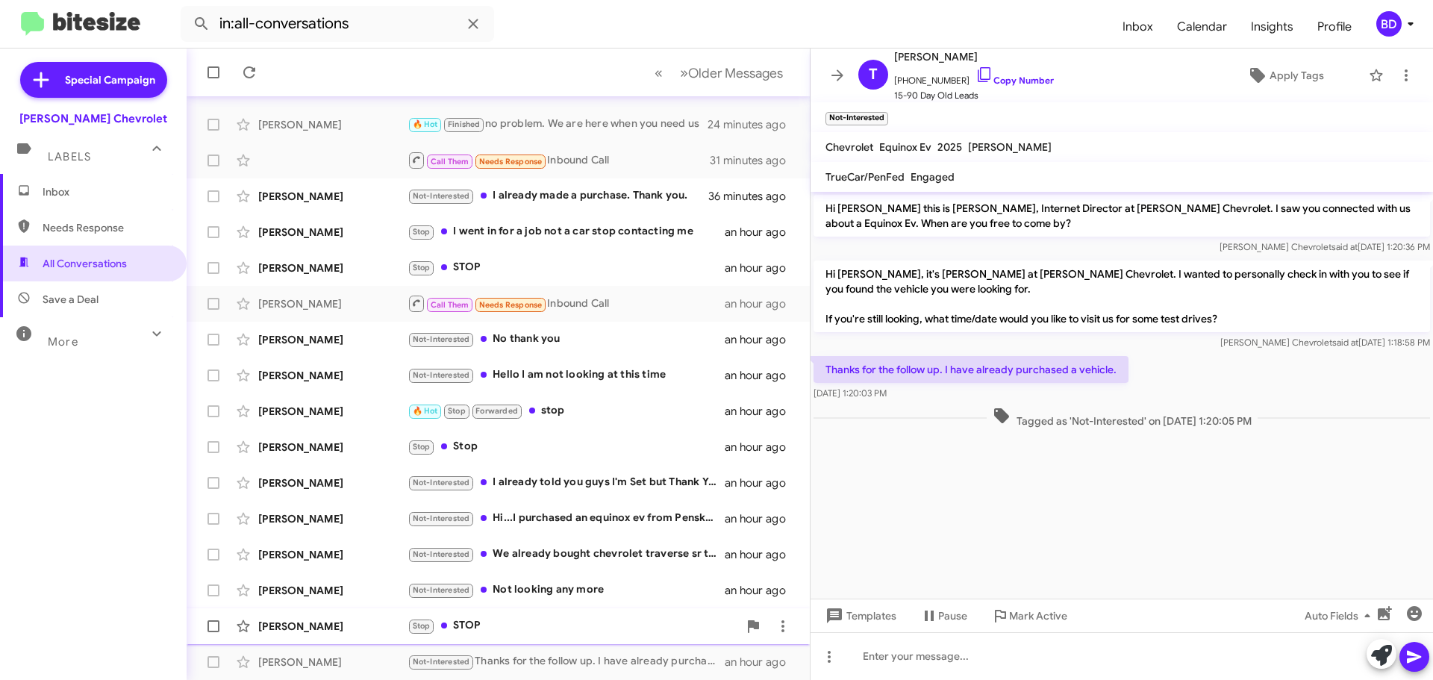
click at [490, 619] on div "Stop STOP" at bounding box center [572, 625] width 331 height 17
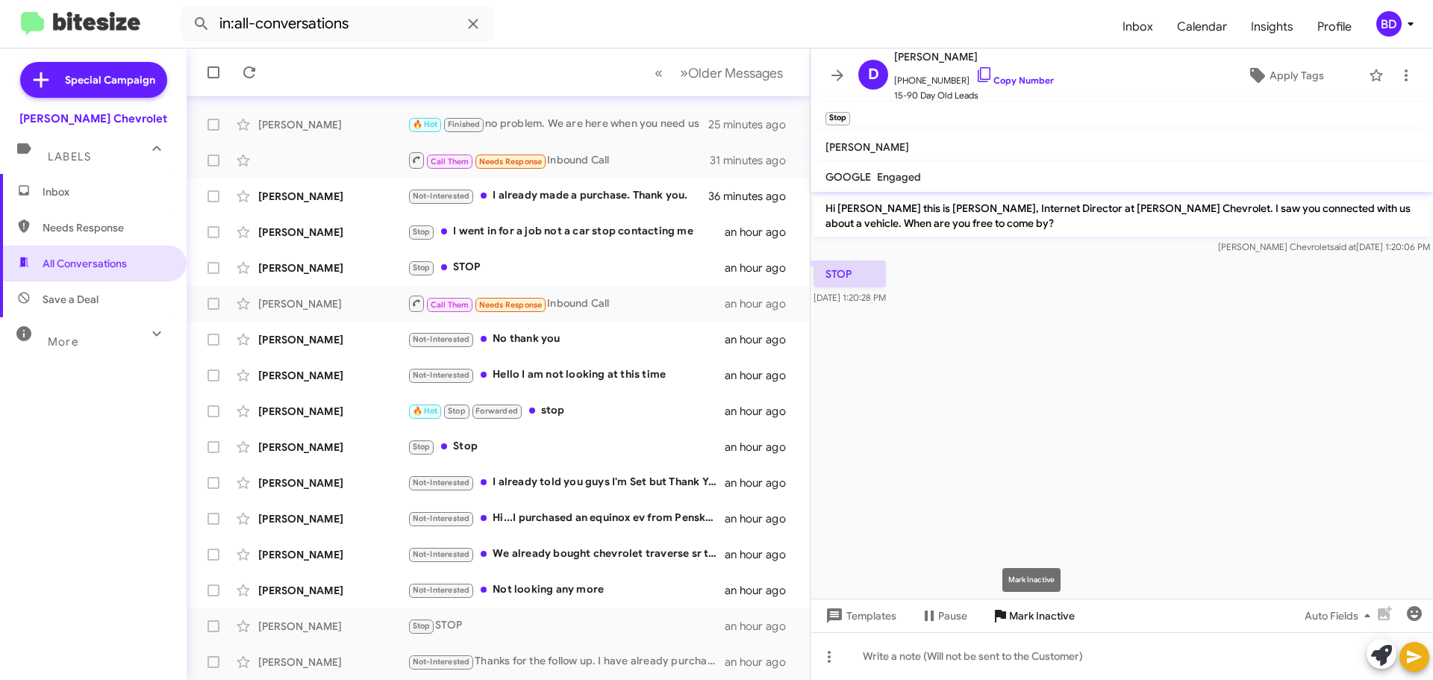
click at [1037, 618] on span "Mark Inactive" at bounding box center [1042, 615] width 66 height 27
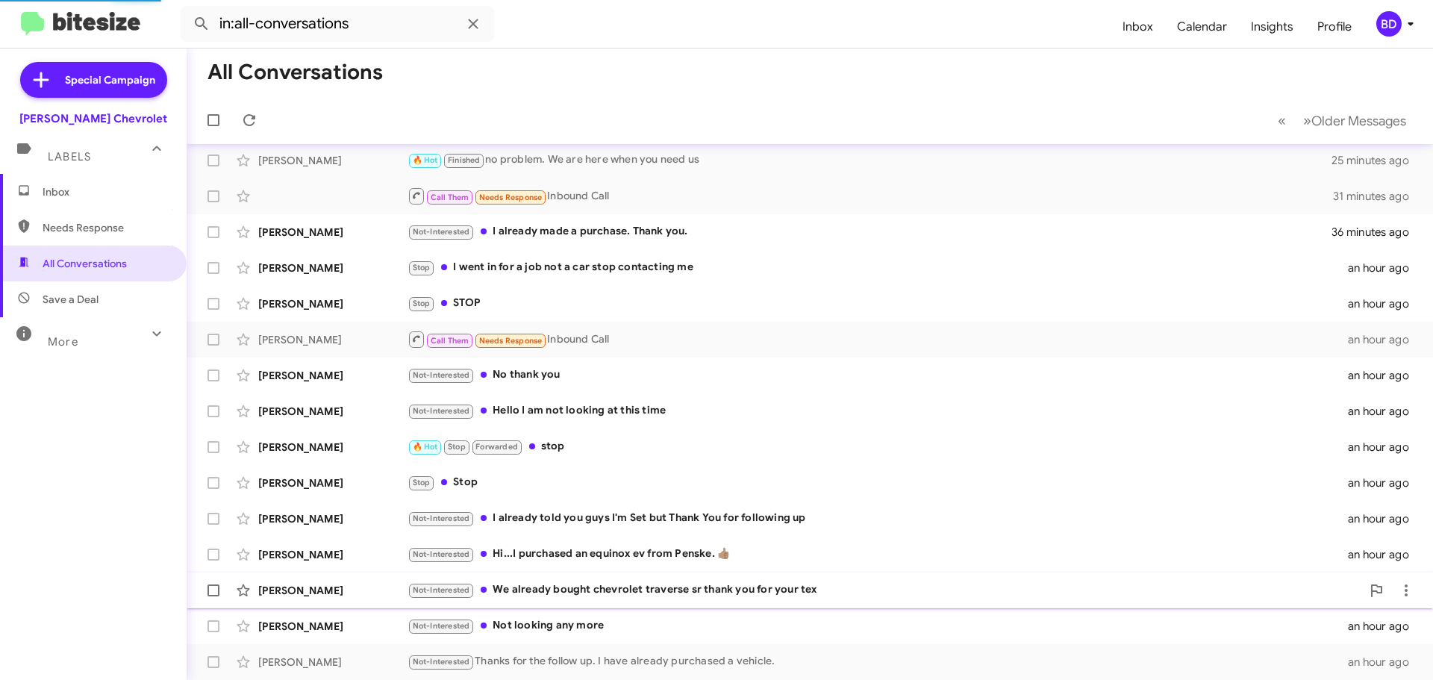
scroll to position [151, 0]
click at [536, 624] on div "Not-Interested Not looking any more" at bounding box center [884, 625] width 954 height 17
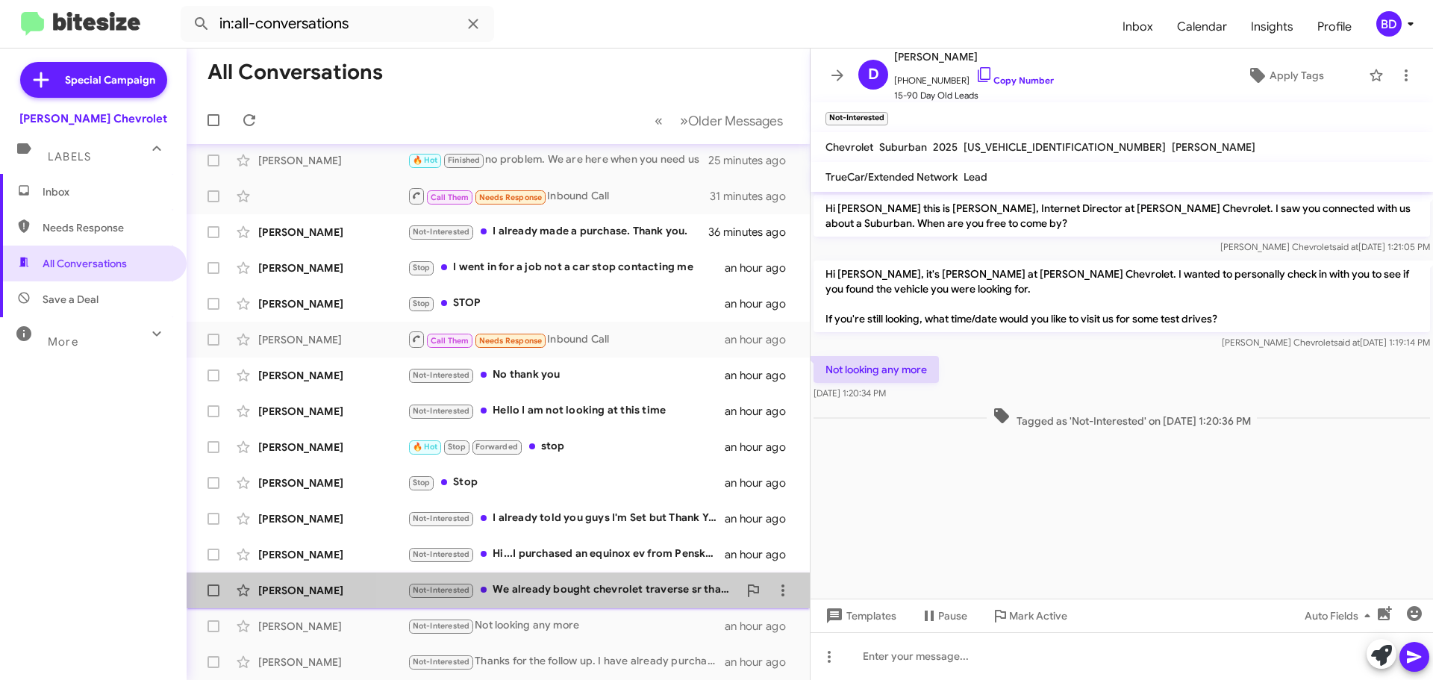
click at [619, 583] on div "Not-Interested We already bought chevrolet traverse sr thank you for your tex" at bounding box center [572, 589] width 331 height 17
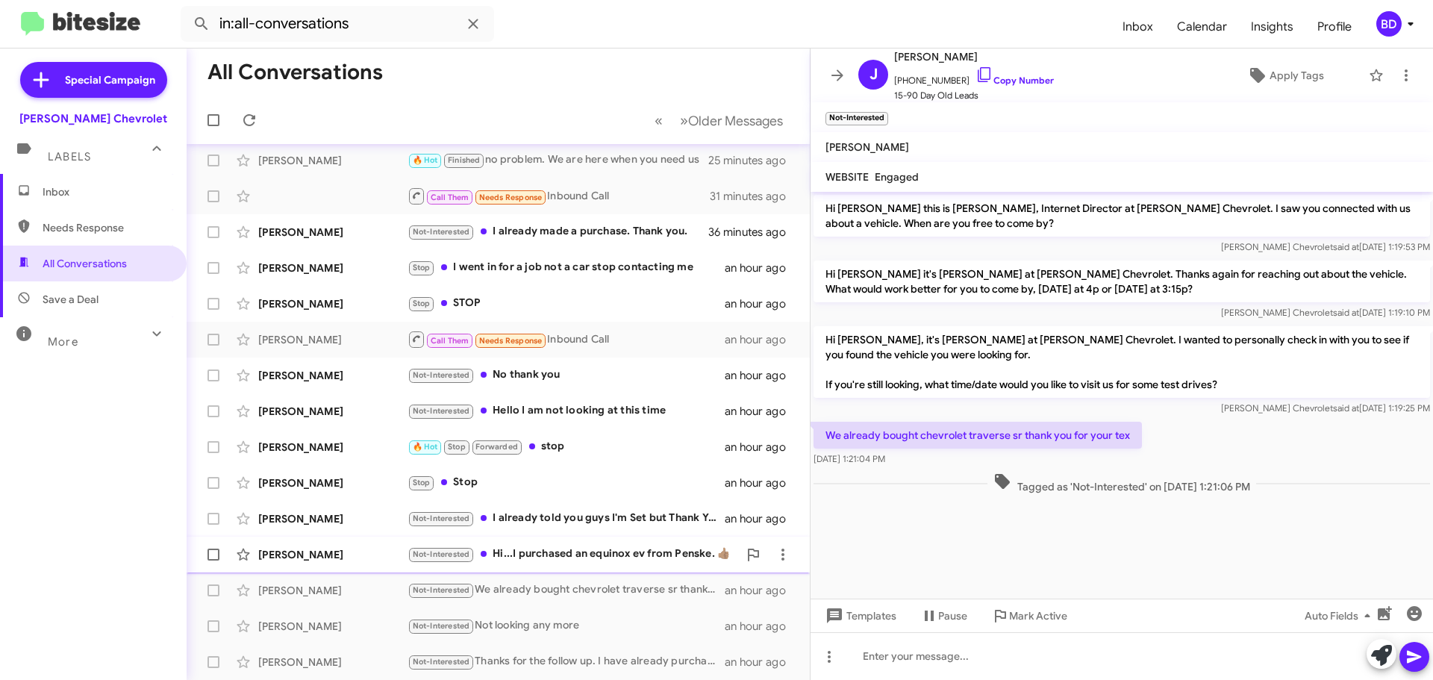
click at [605, 557] on div "Not-Interested Hi...I purchased an equinox ev from Penske. 👍🏽" at bounding box center [572, 553] width 331 height 17
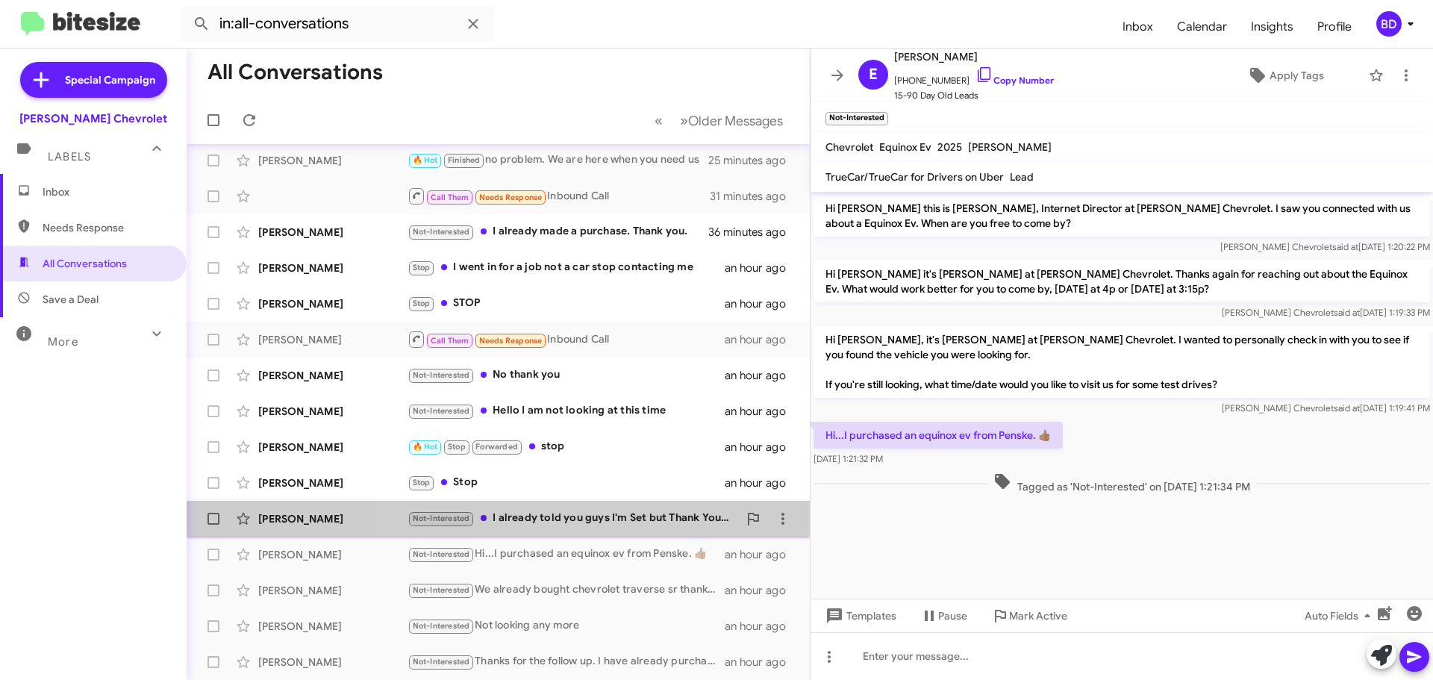
click at [627, 521] on div "Not-Interested I already told you guys I'm Set but Thank You for following up" at bounding box center [572, 518] width 331 height 17
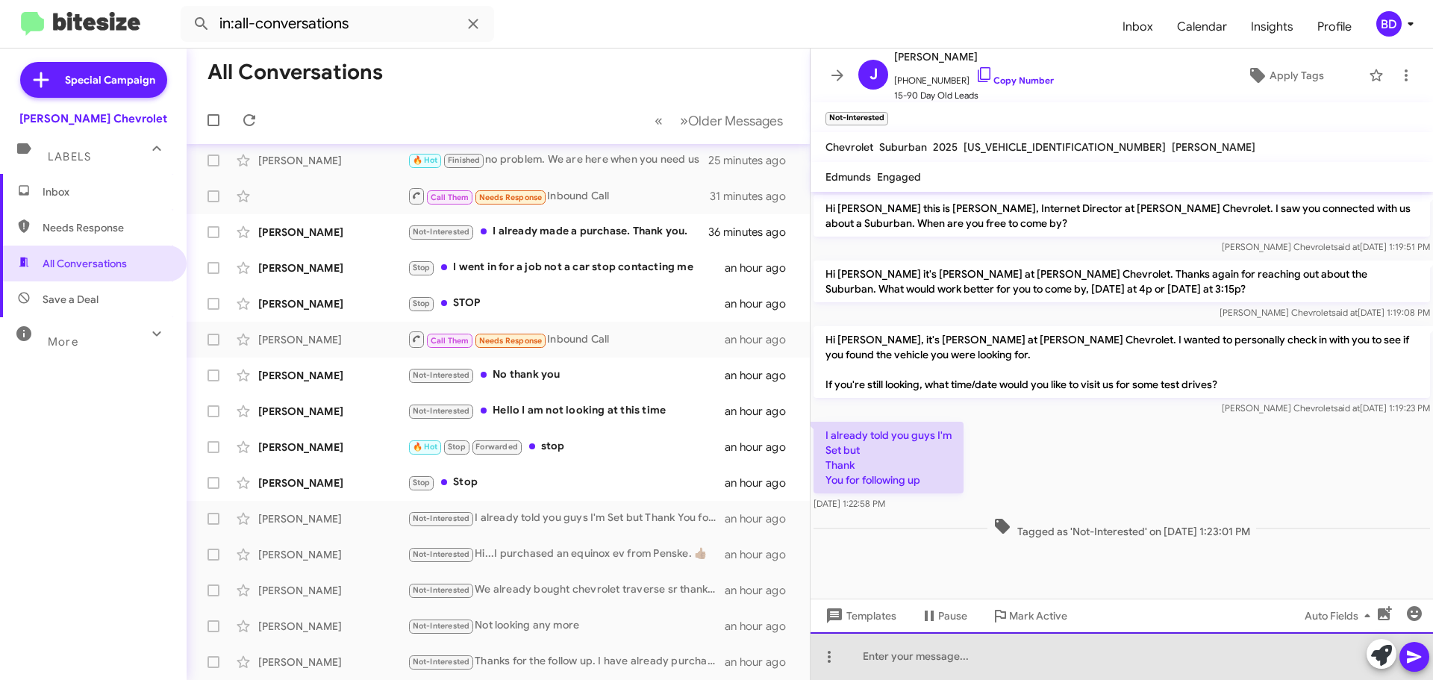
click at [917, 658] on div at bounding box center [1121, 656] width 622 height 48
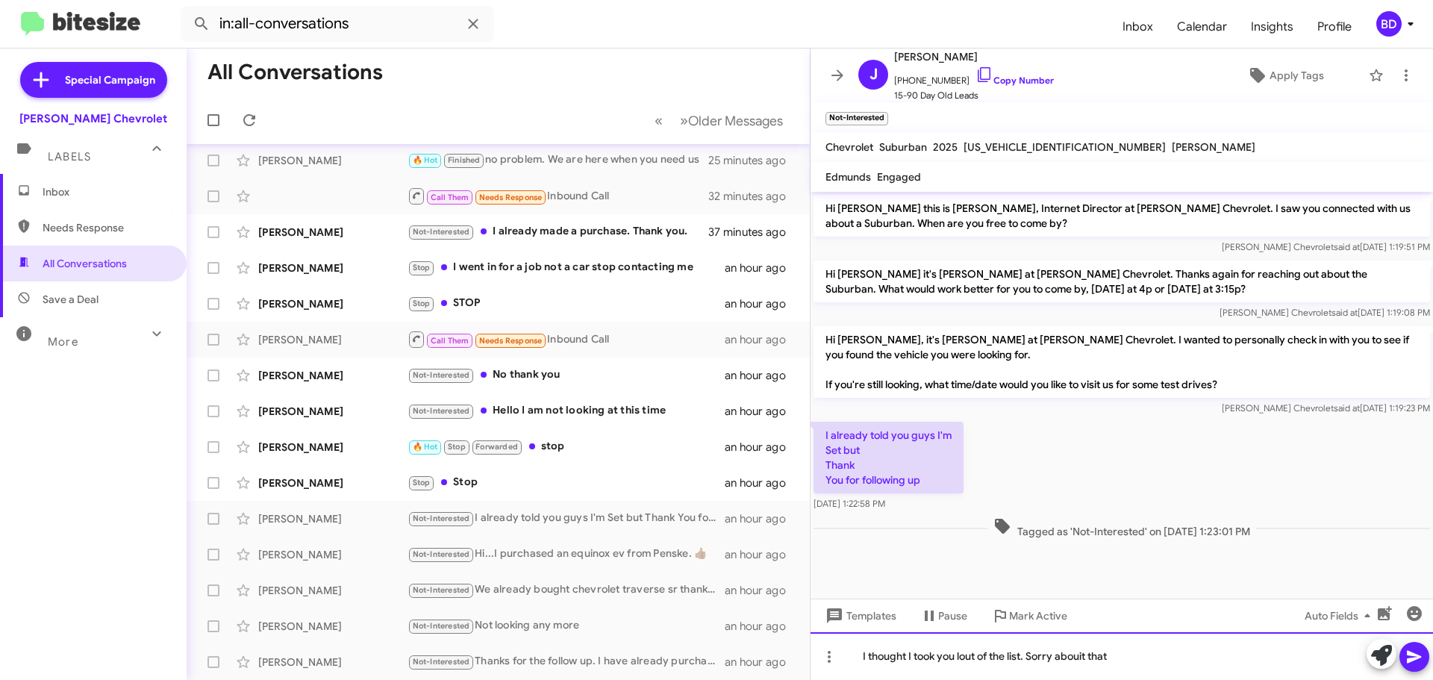
click at [1075, 650] on div "I thought I took you lout of the list. Sorry abouit that" at bounding box center [1121, 656] width 622 height 48
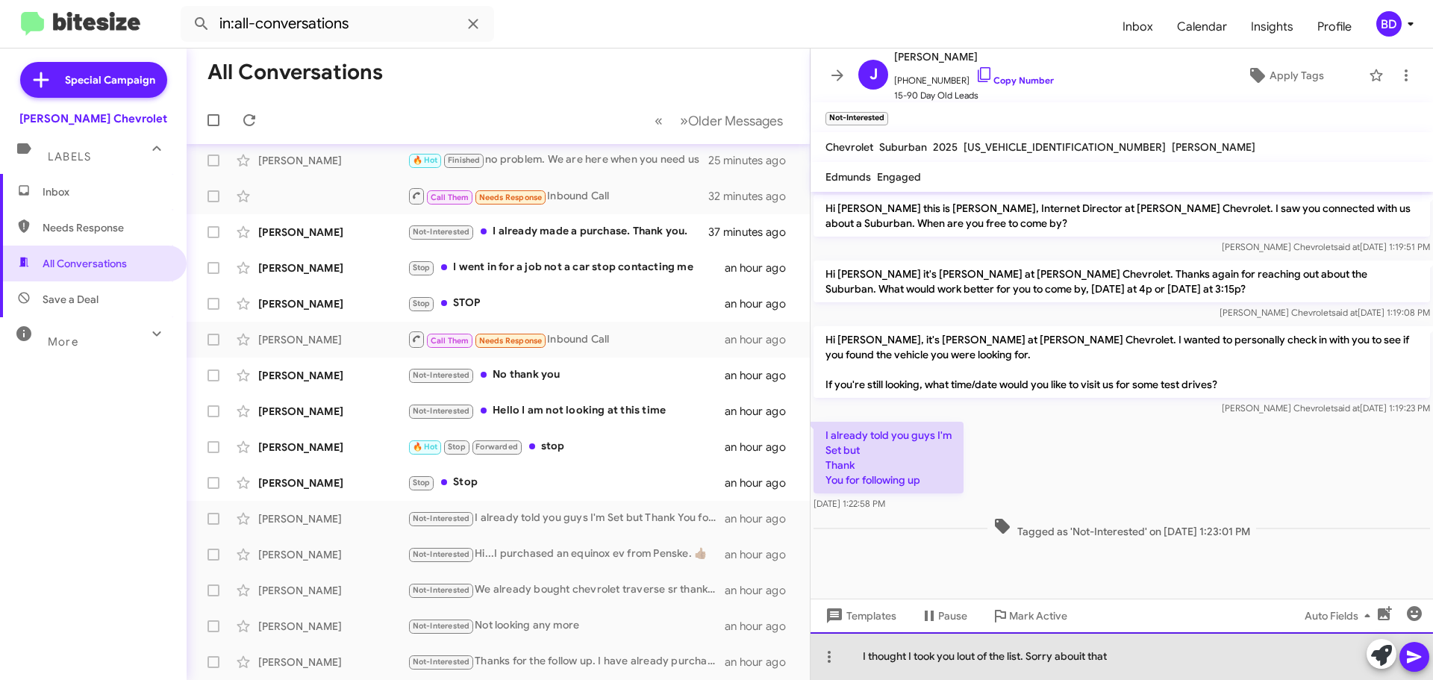
click at [1073, 660] on div "I thought I took you lout of the list. Sorry abouit that" at bounding box center [1121, 656] width 622 height 48
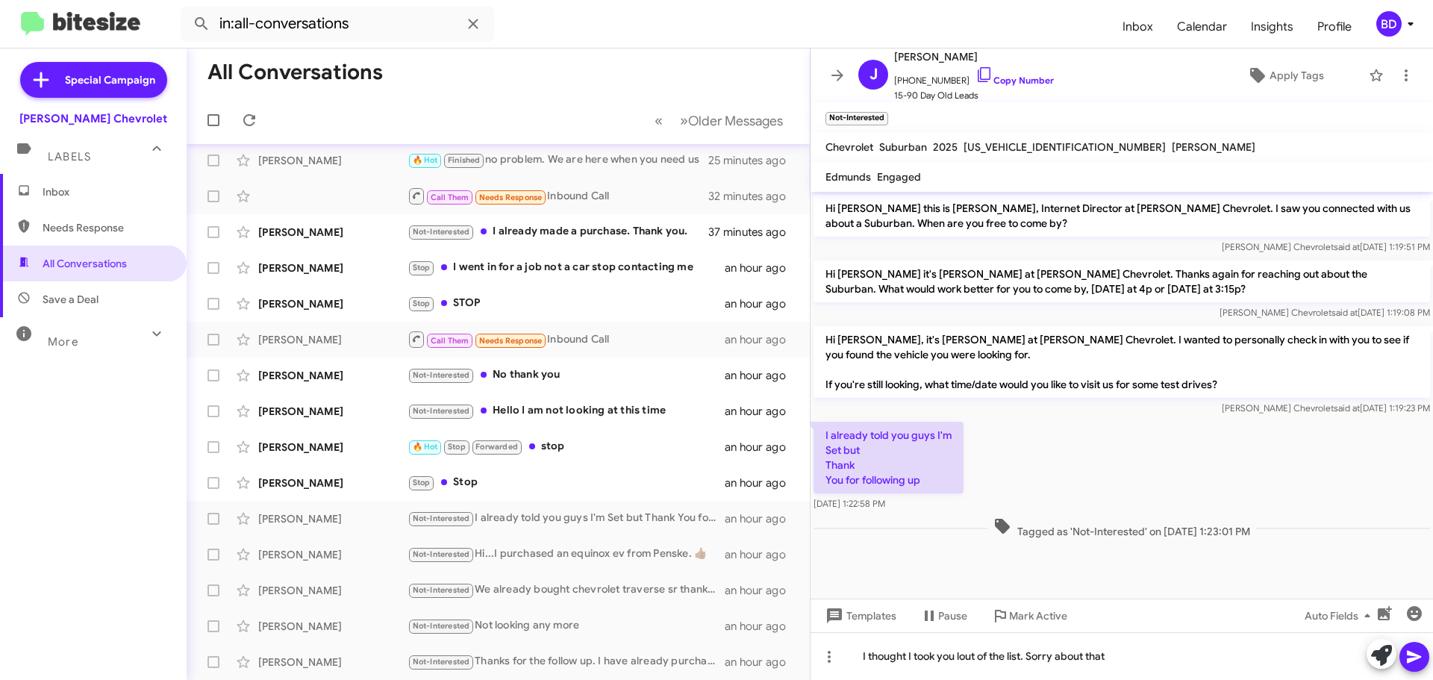
click at [1412, 655] on icon at bounding box center [1413, 657] width 14 height 13
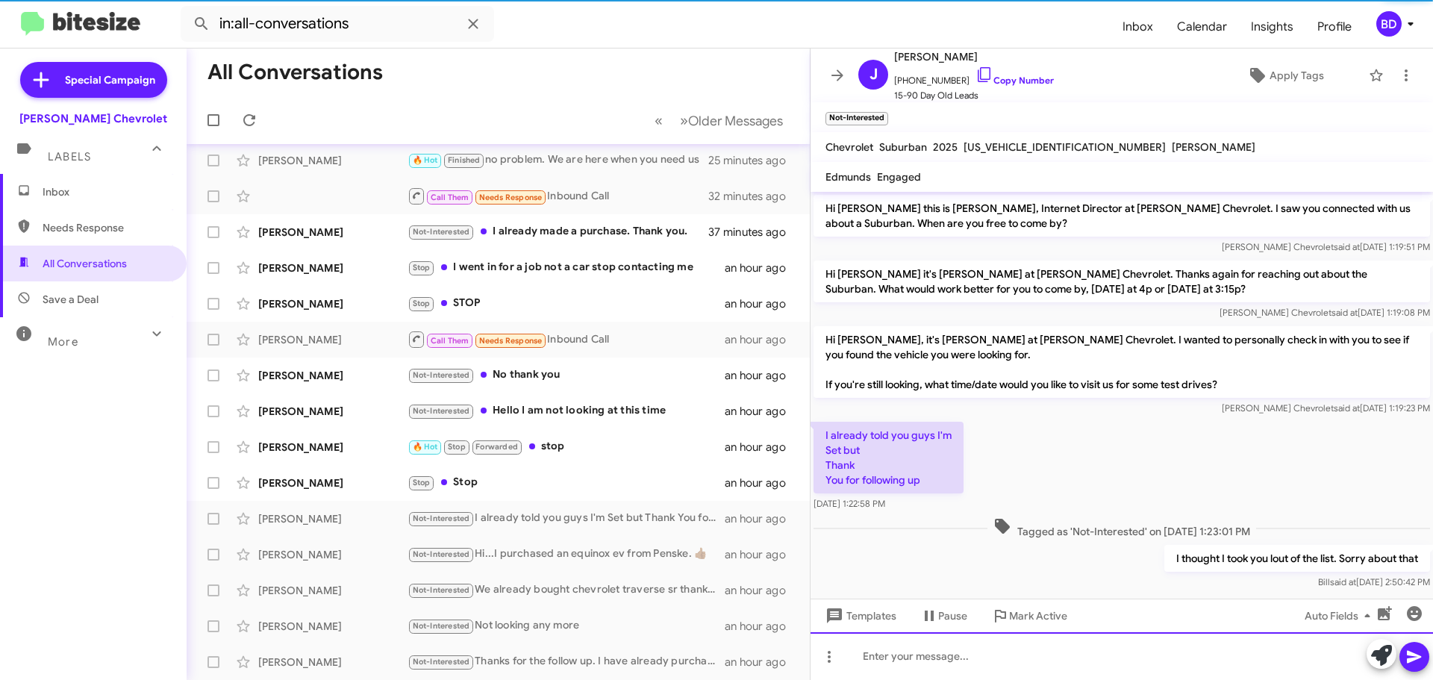
scroll to position [16, 0]
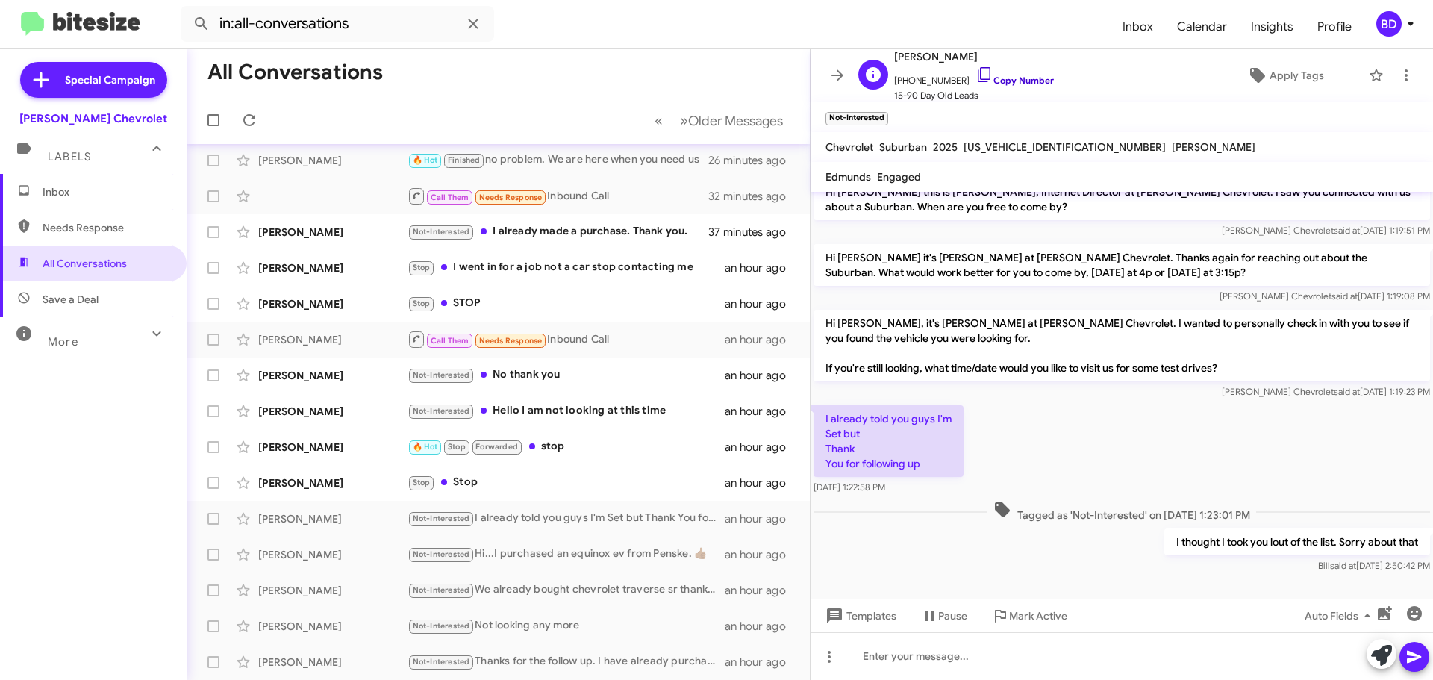
click at [1004, 78] on link "Copy Number" at bounding box center [1014, 80] width 78 height 11
click at [540, 484] on div "Stop Stop" at bounding box center [572, 482] width 331 height 17
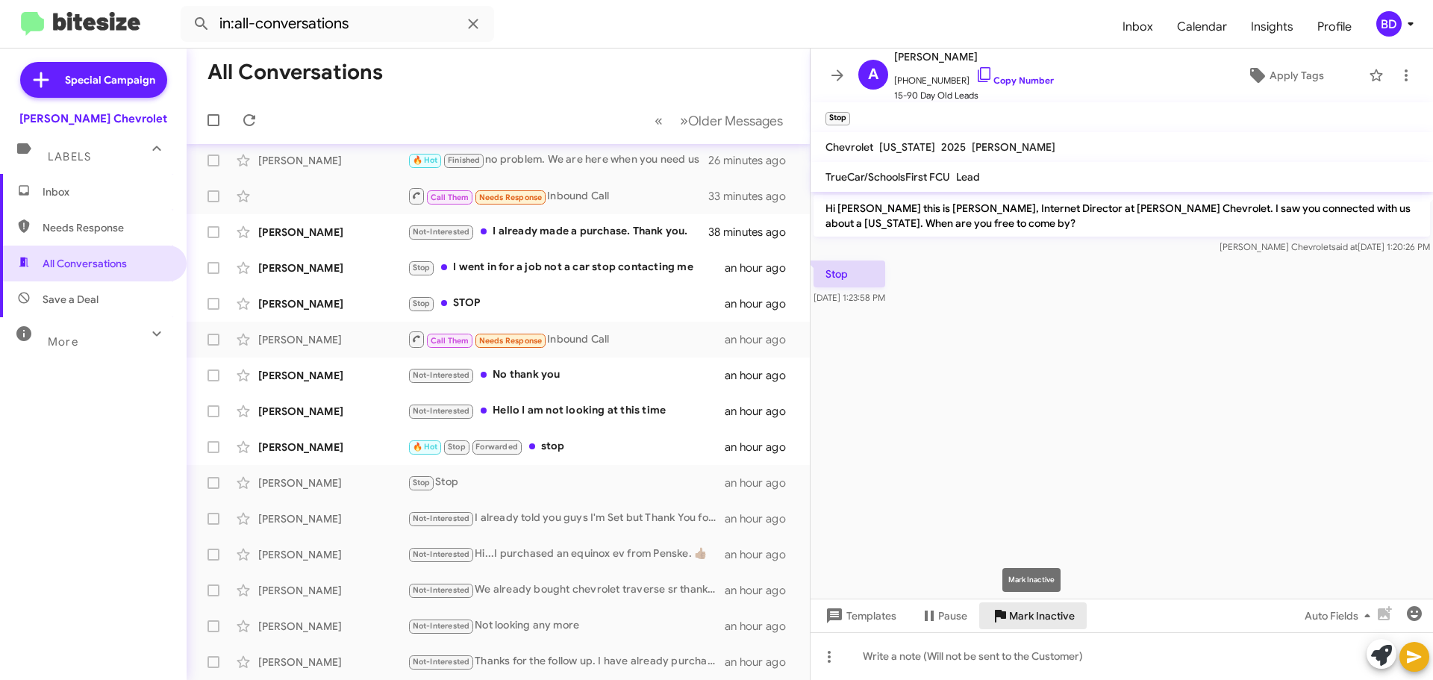
click at [1037, 607] on span "Mark Inactive" at bounding box center [1042, 615] width 66 height 27
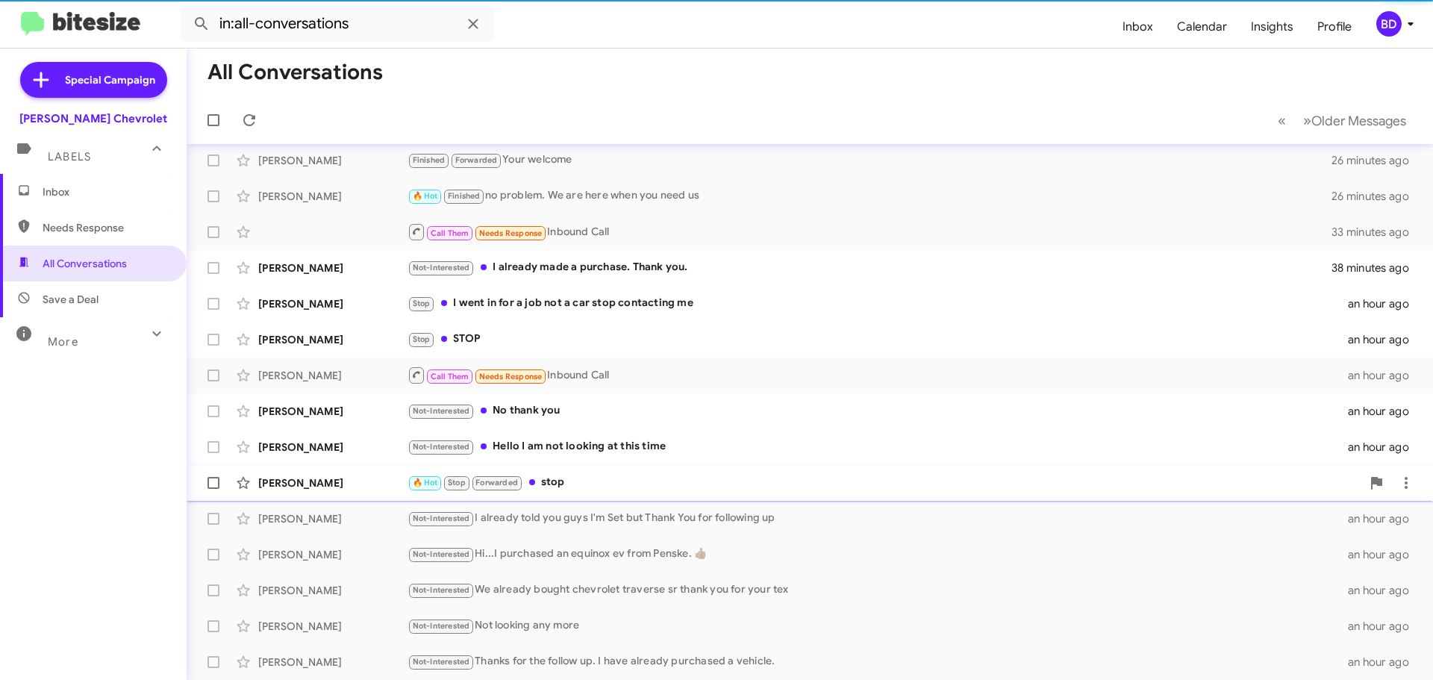
scroll to position [115, 0]
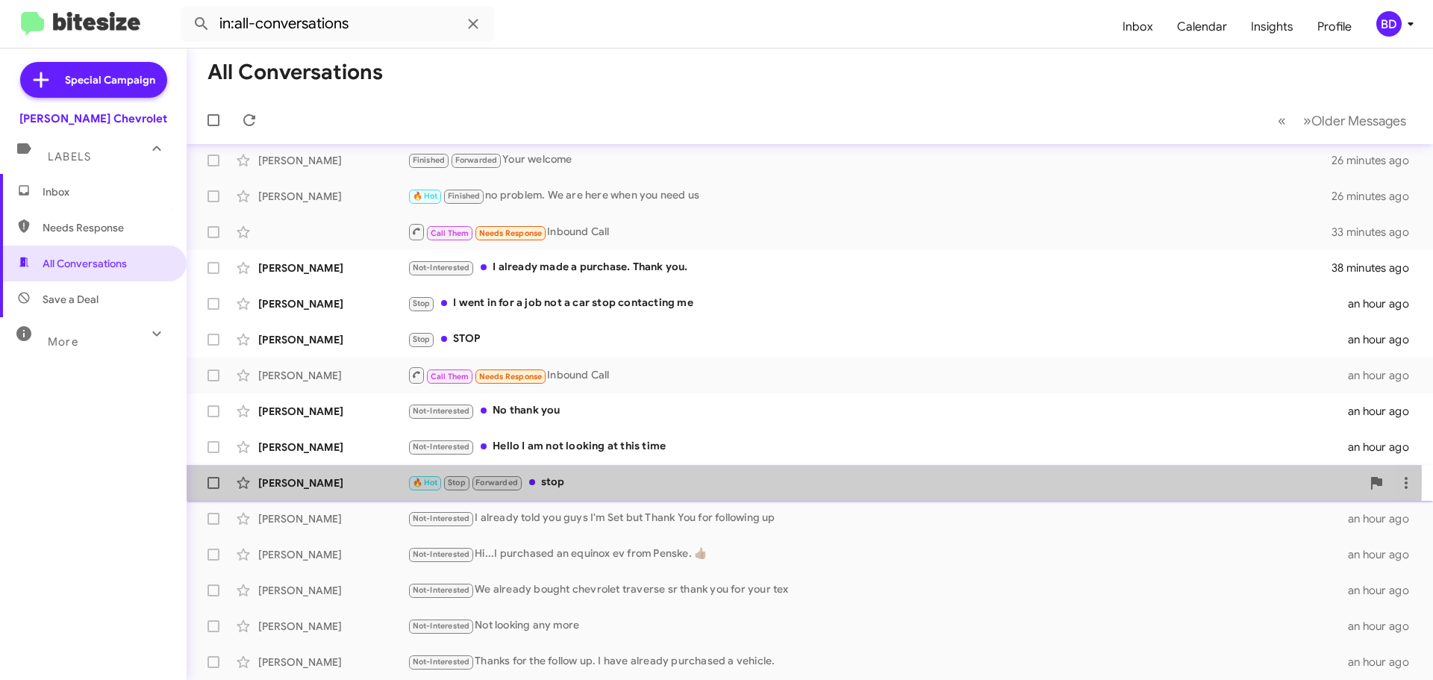
click at [554, 479] on div "🔥 Hot Stop Forwarded stop" at bounding box center [884, 482] width 954 height 17
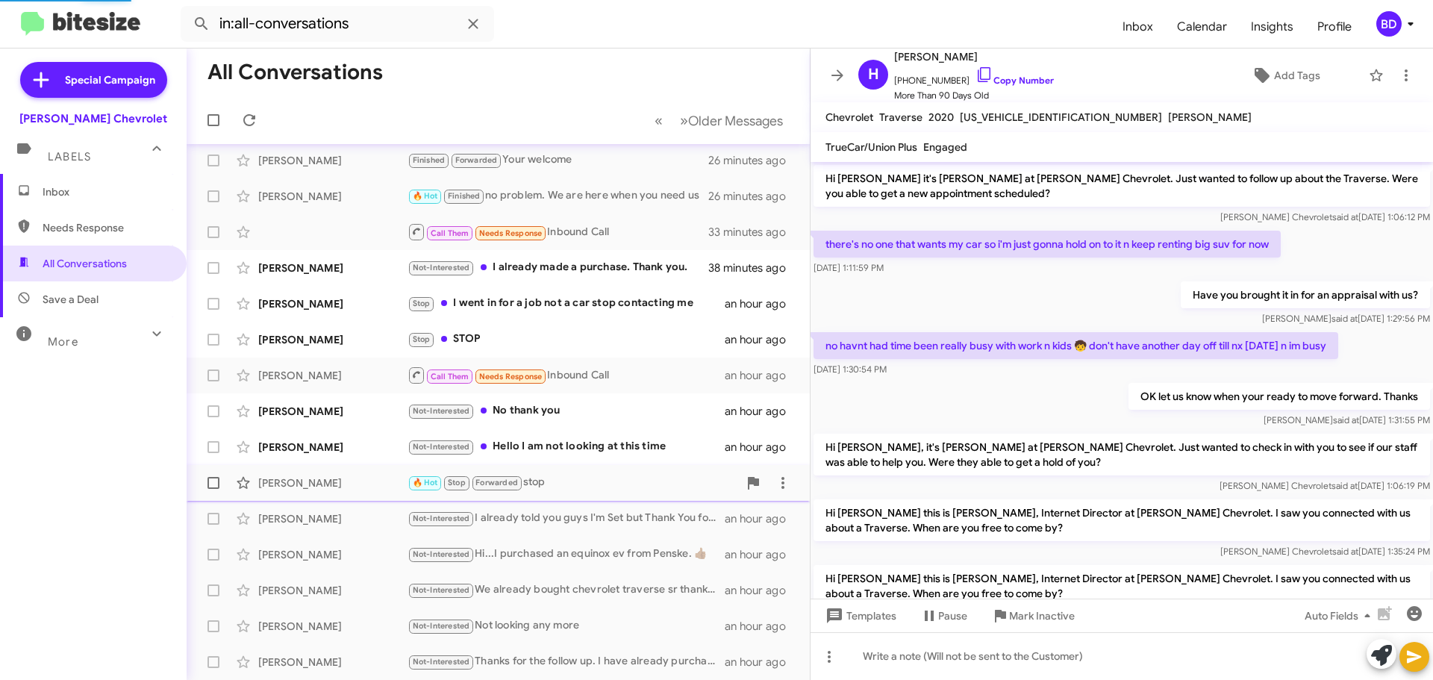
scroll to position [817, 0]
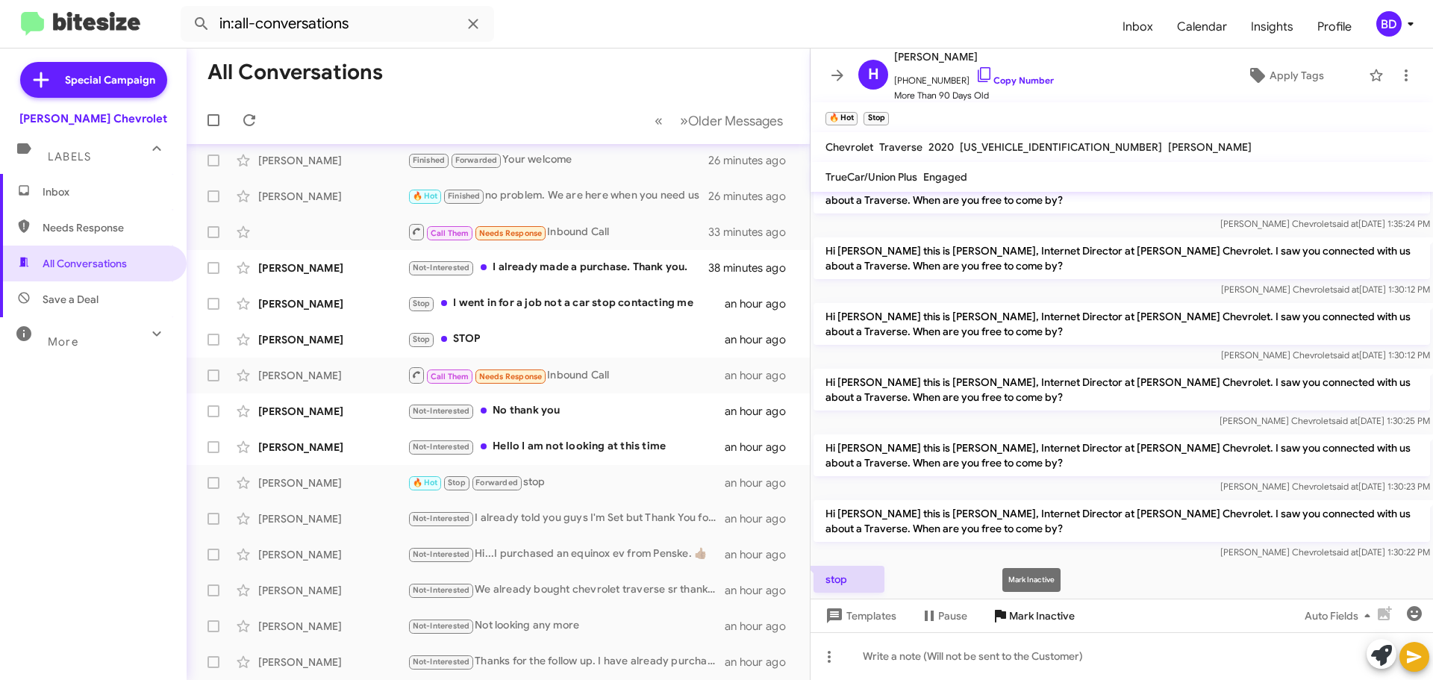
click at [1024, 609] on span "Mark Inactive" at bounding box center [1042, 615] width 66 height 27
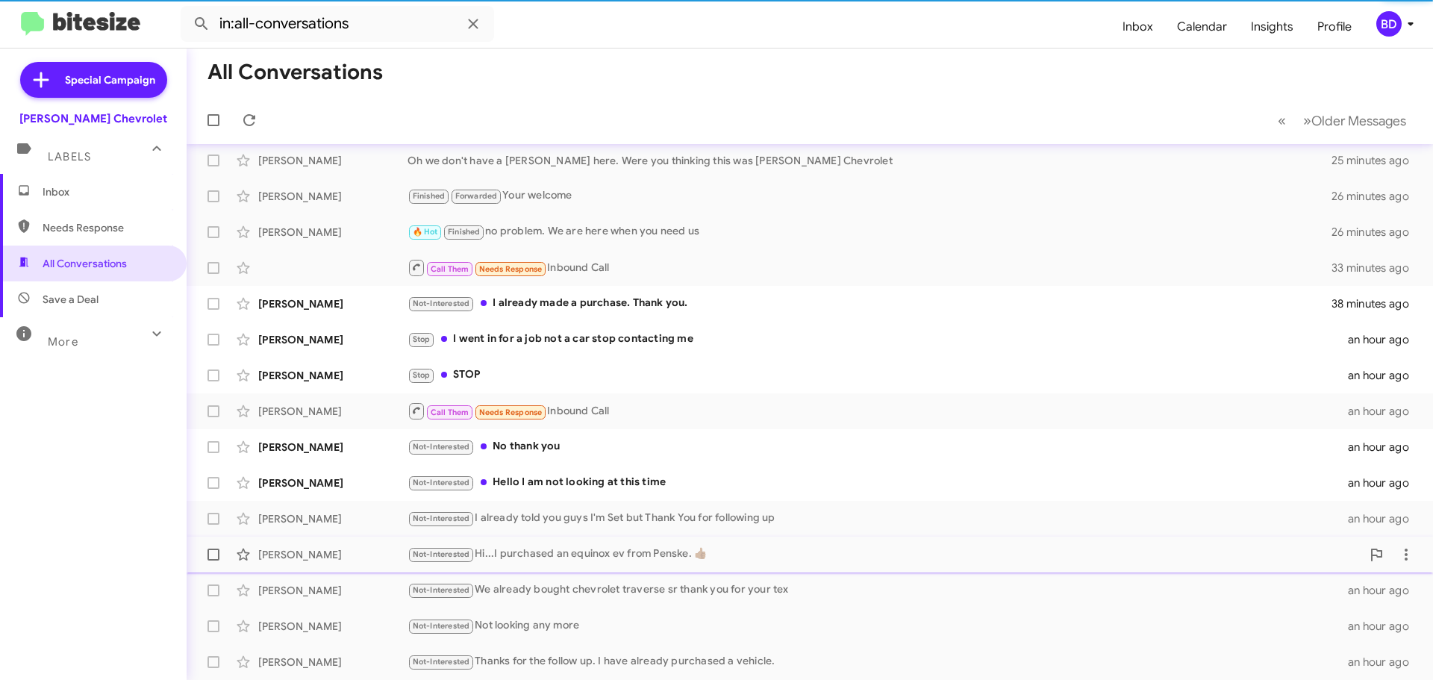
scroll to position [79, 0]
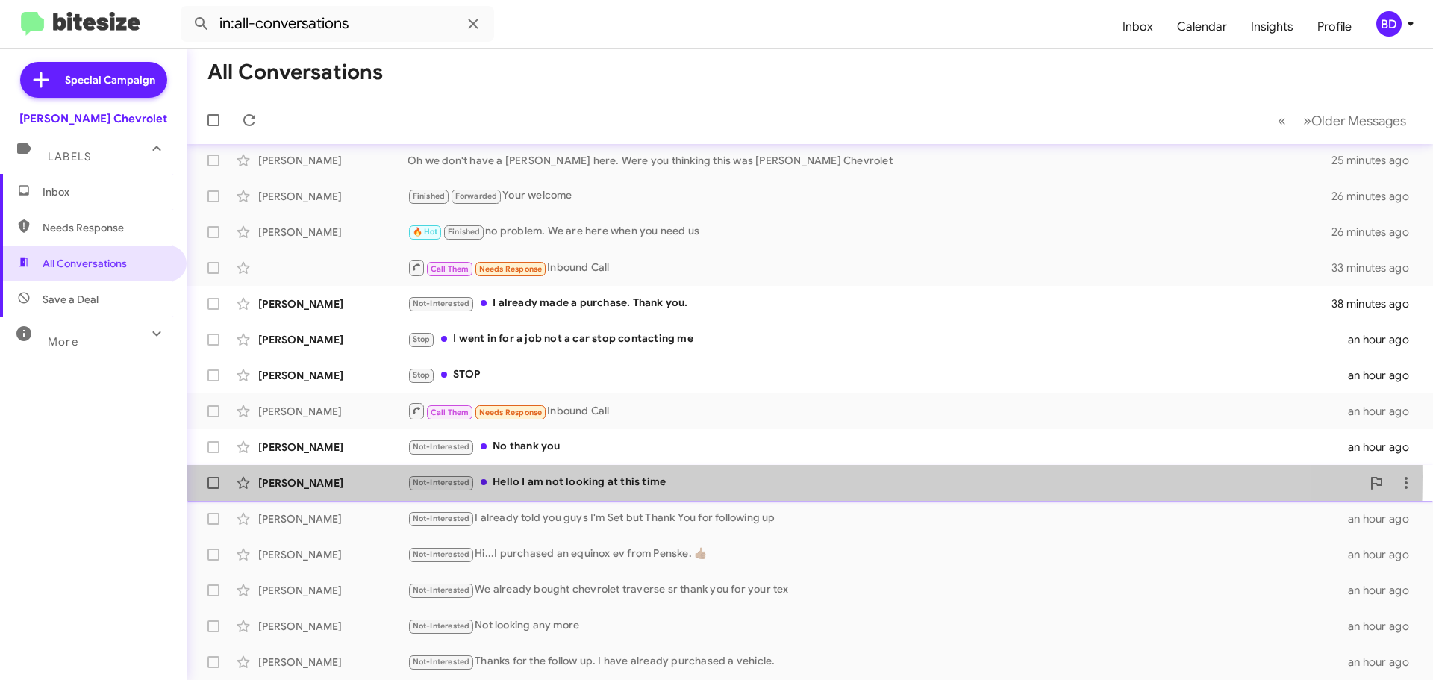
click at [607, 476] on div "Not-Interested Hello I am not looking at this time" at bounding box center [884, 482] width 954 height 17
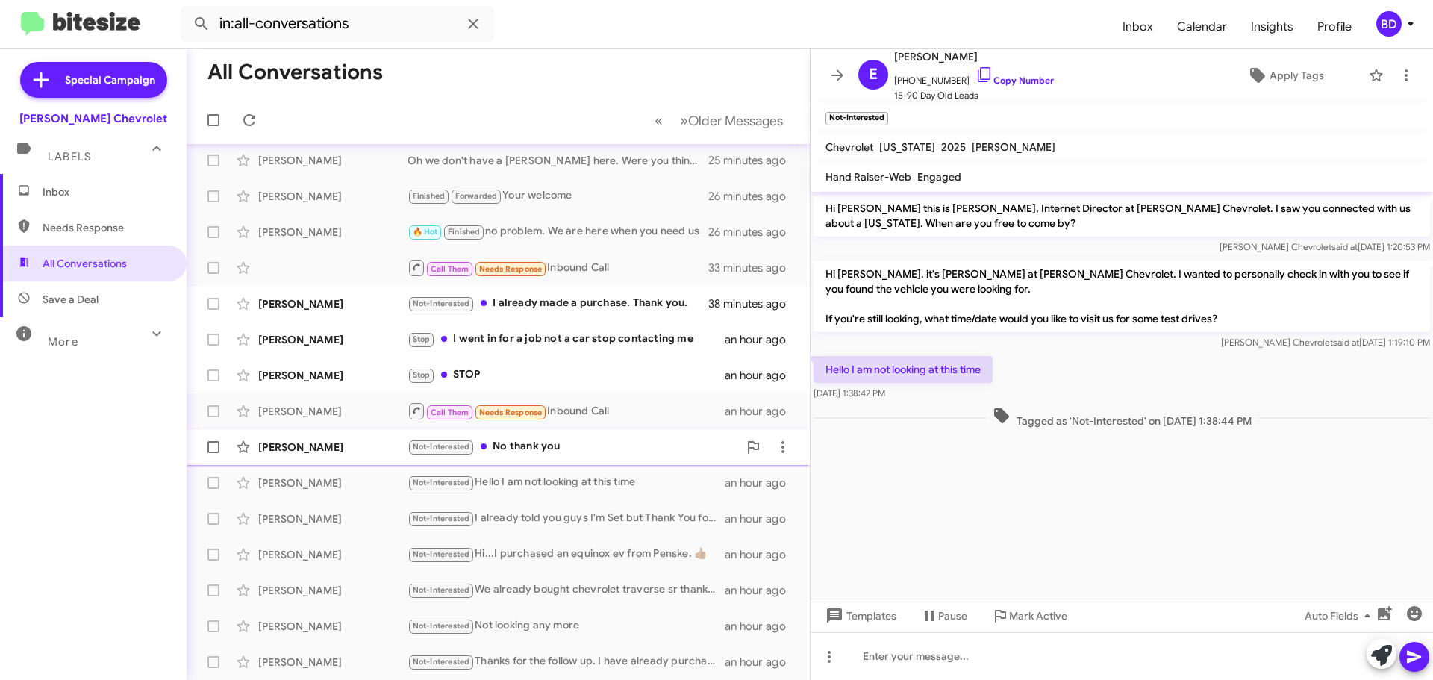
click at [559, 451] on div "Not-Interested No thank you" at bounding box center [572, 446] width 331 height 17
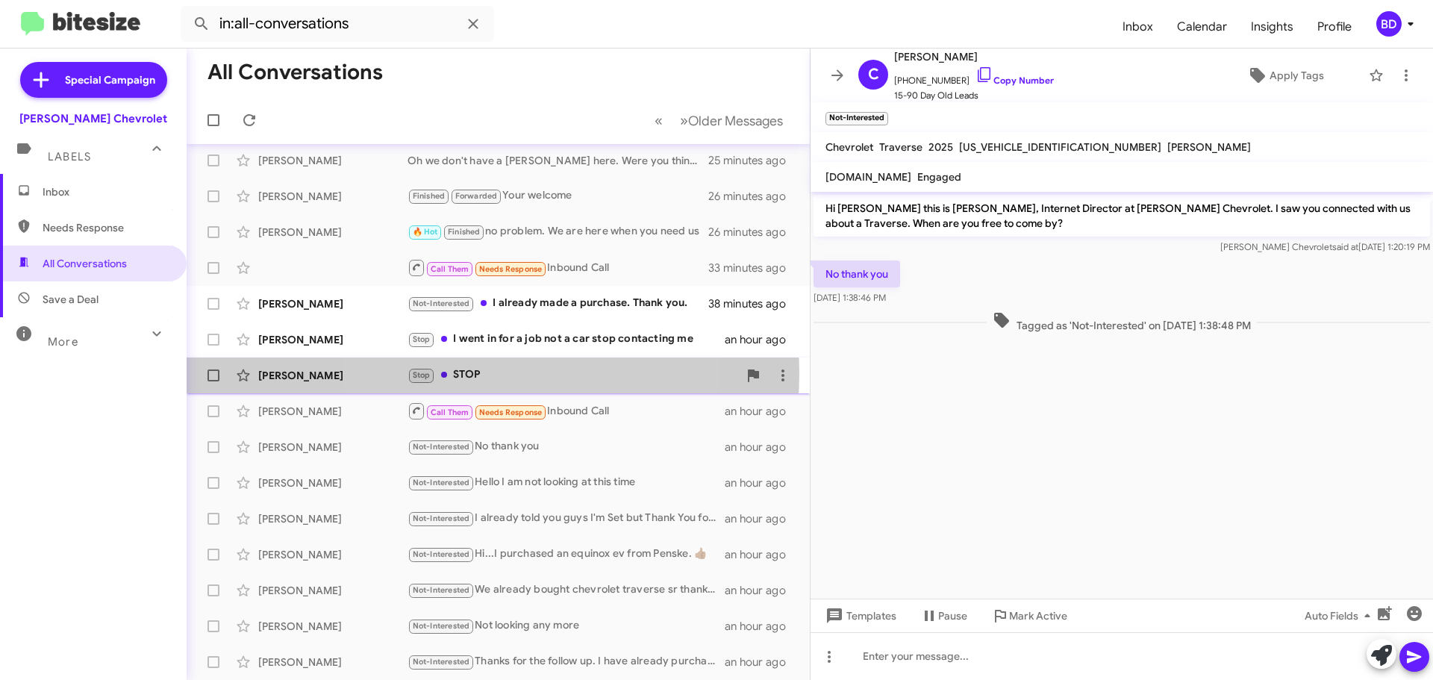
click at [475, 373] on div "Stop STOP" at bounding box center [572, 374] width 331 height 17
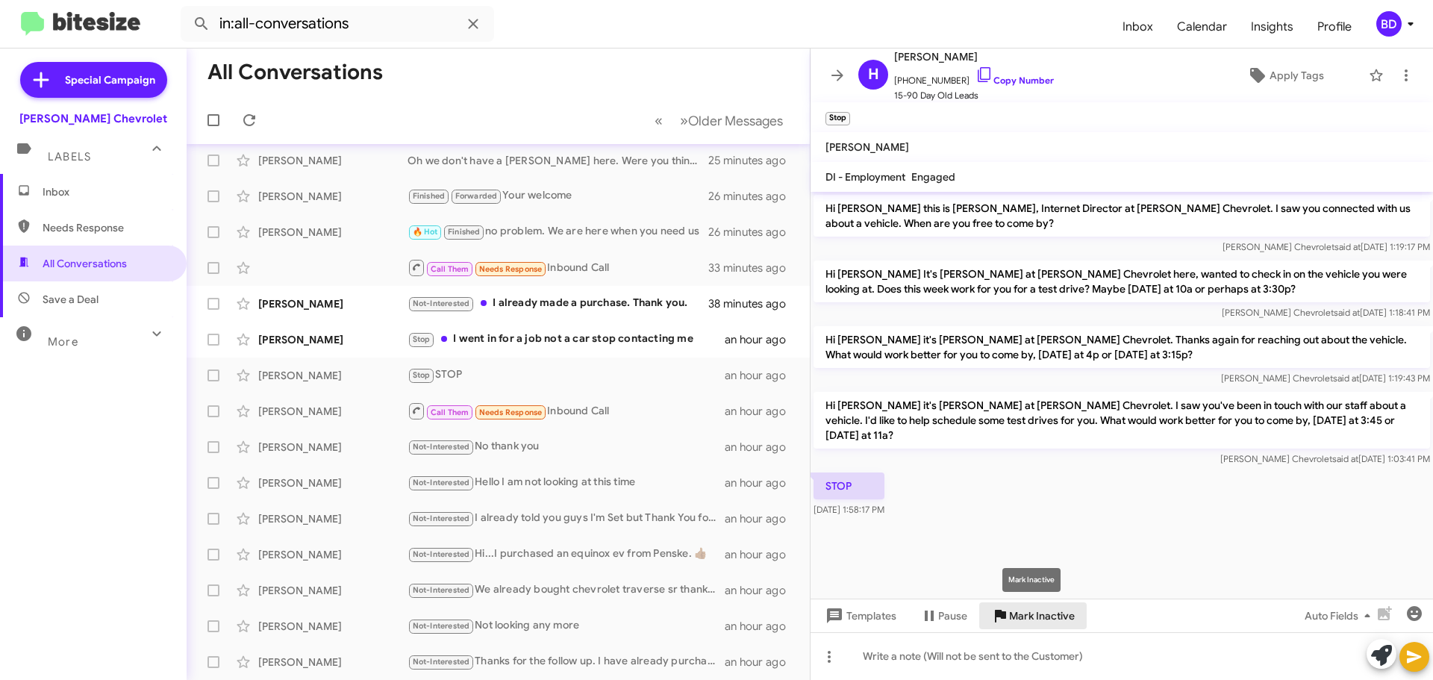
click at [1051, 616] on span "Mark Inactive" at bounding box center [1042, 615] width 66 height 27
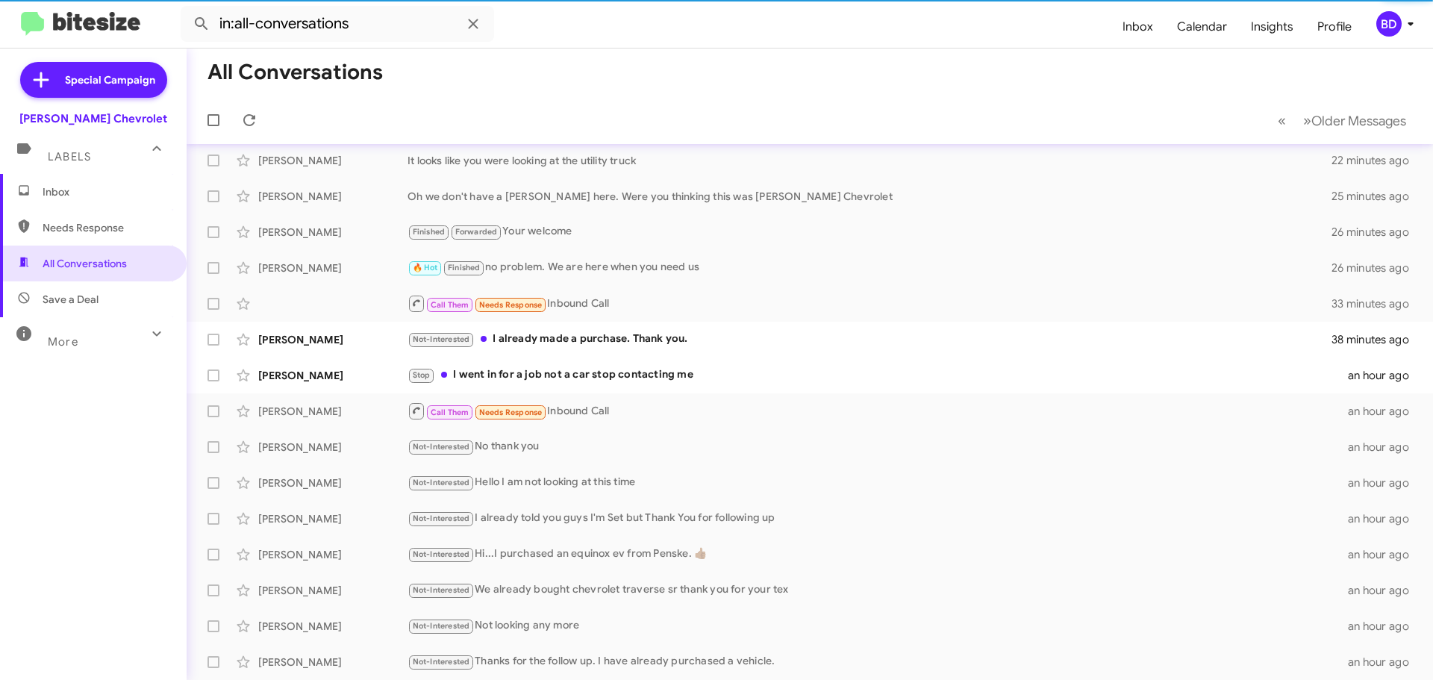
scroll to position [43, 0]
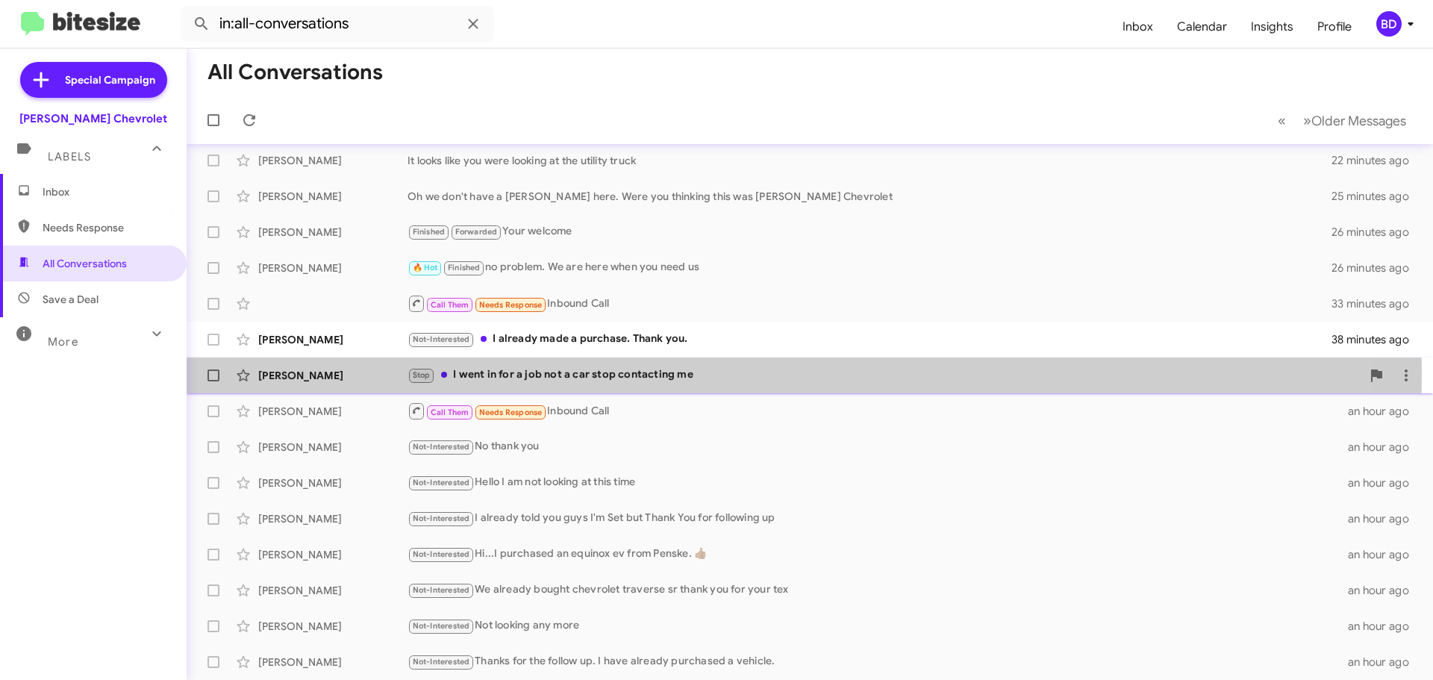
click at [543, 373] on div "Stop I went in for a job not a car stop contacting me" at bounding box center [884, 374] width 954 height 17
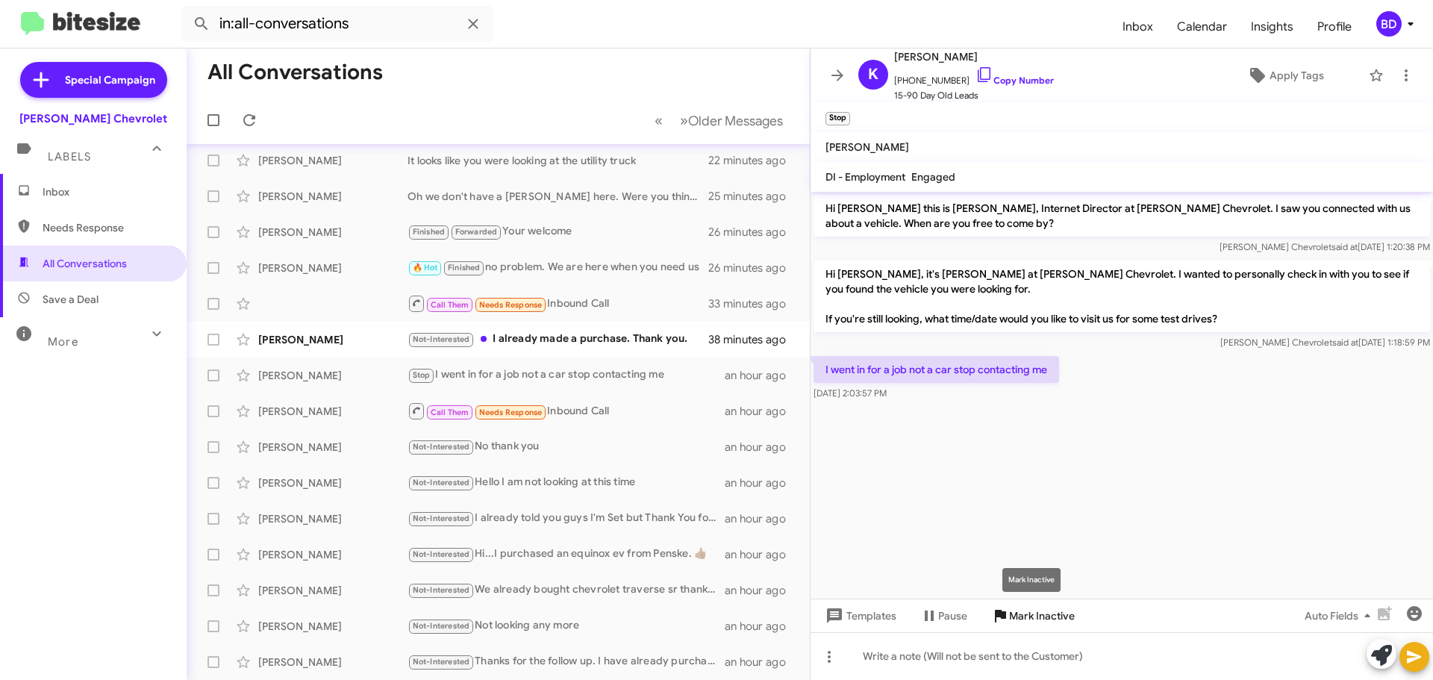
click at [1030, 612] on span "Mark Inactive" at bounding box center [1042, 615] width 66 height 27
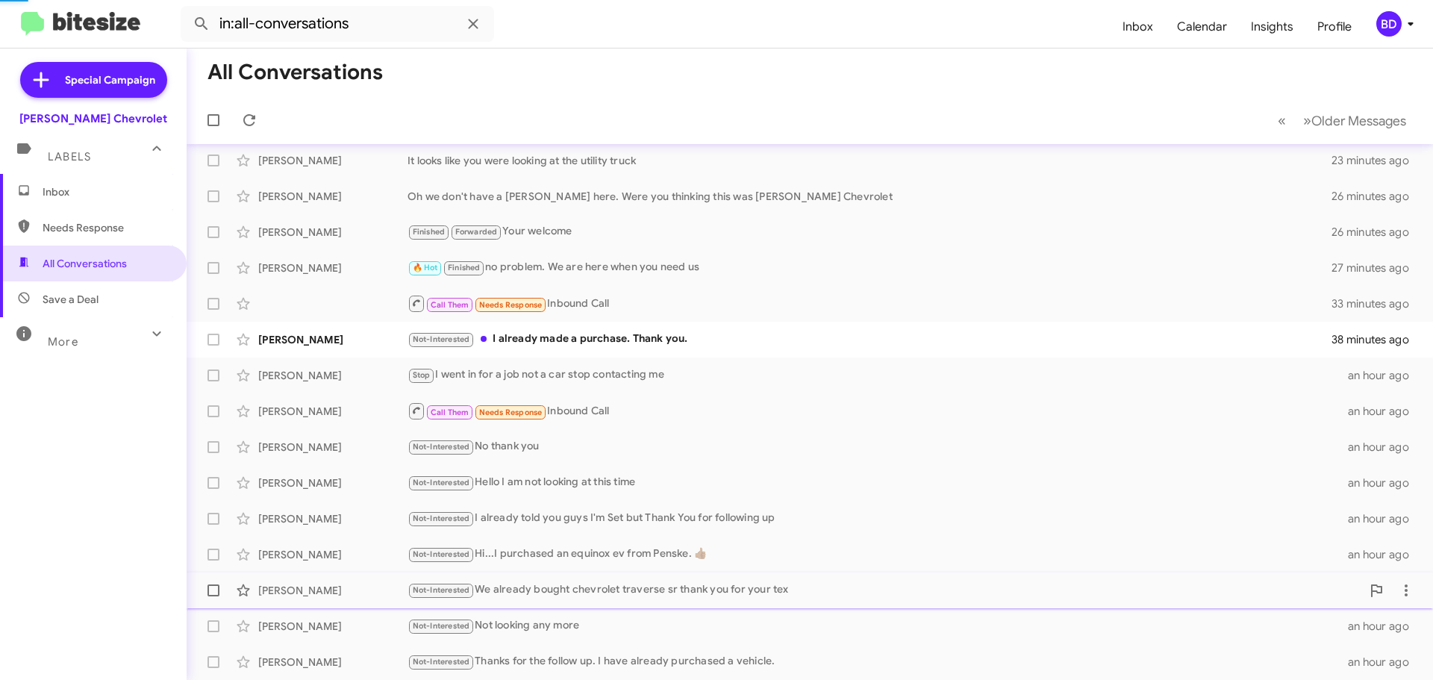
scroll to position [7, 0]
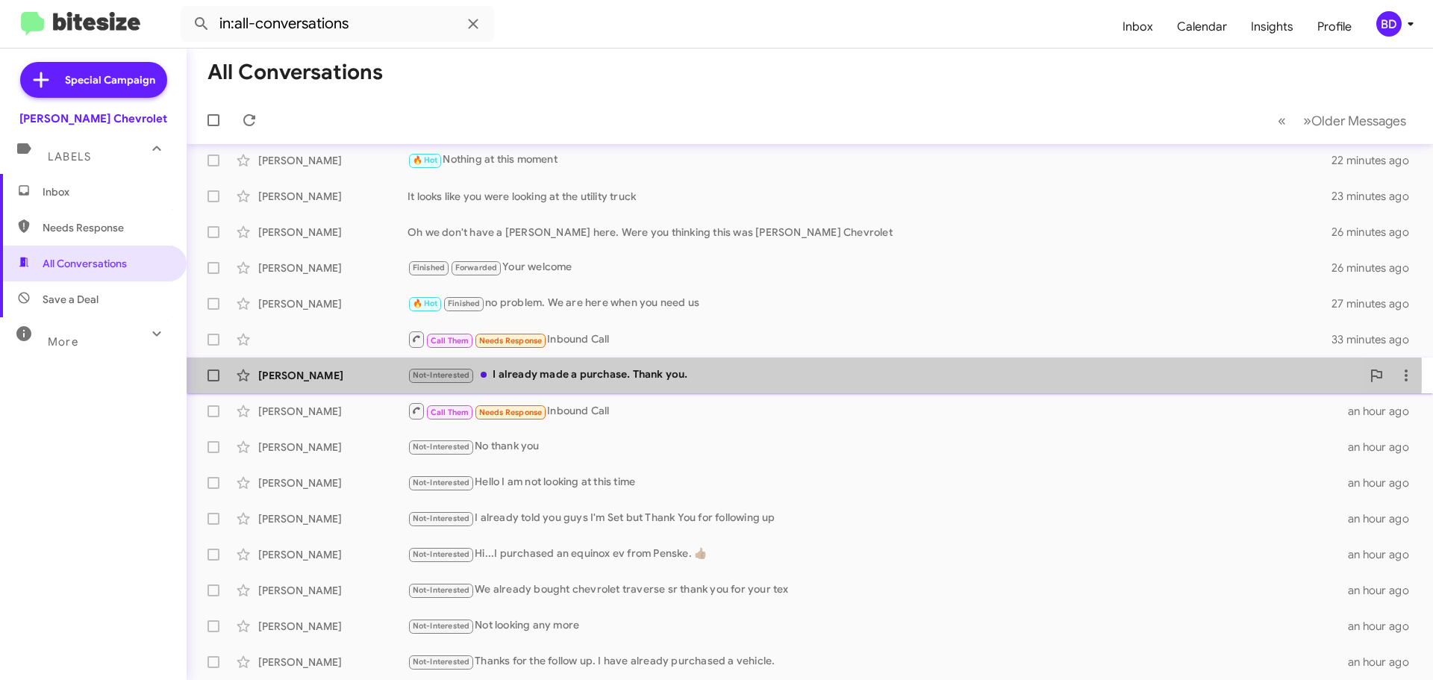
click at [539, 375] on div "Not-Interested I already made a purchase. Thank you." at bounding box center [884, 374] width 954 height 17
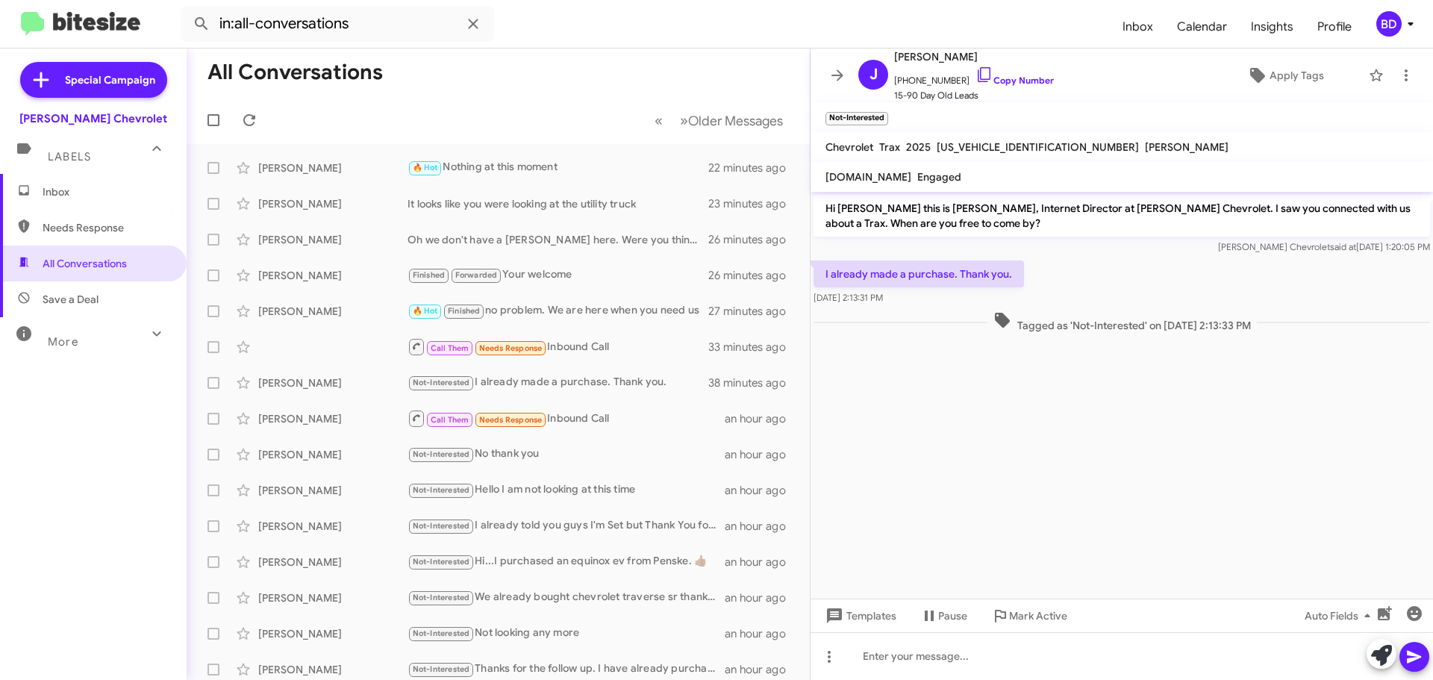
click at [69, 186] on span "Inbox" at bounding box center [106, 191] width 127 height 15
